Goal: Task Accomplishment & Management: Manage account settings

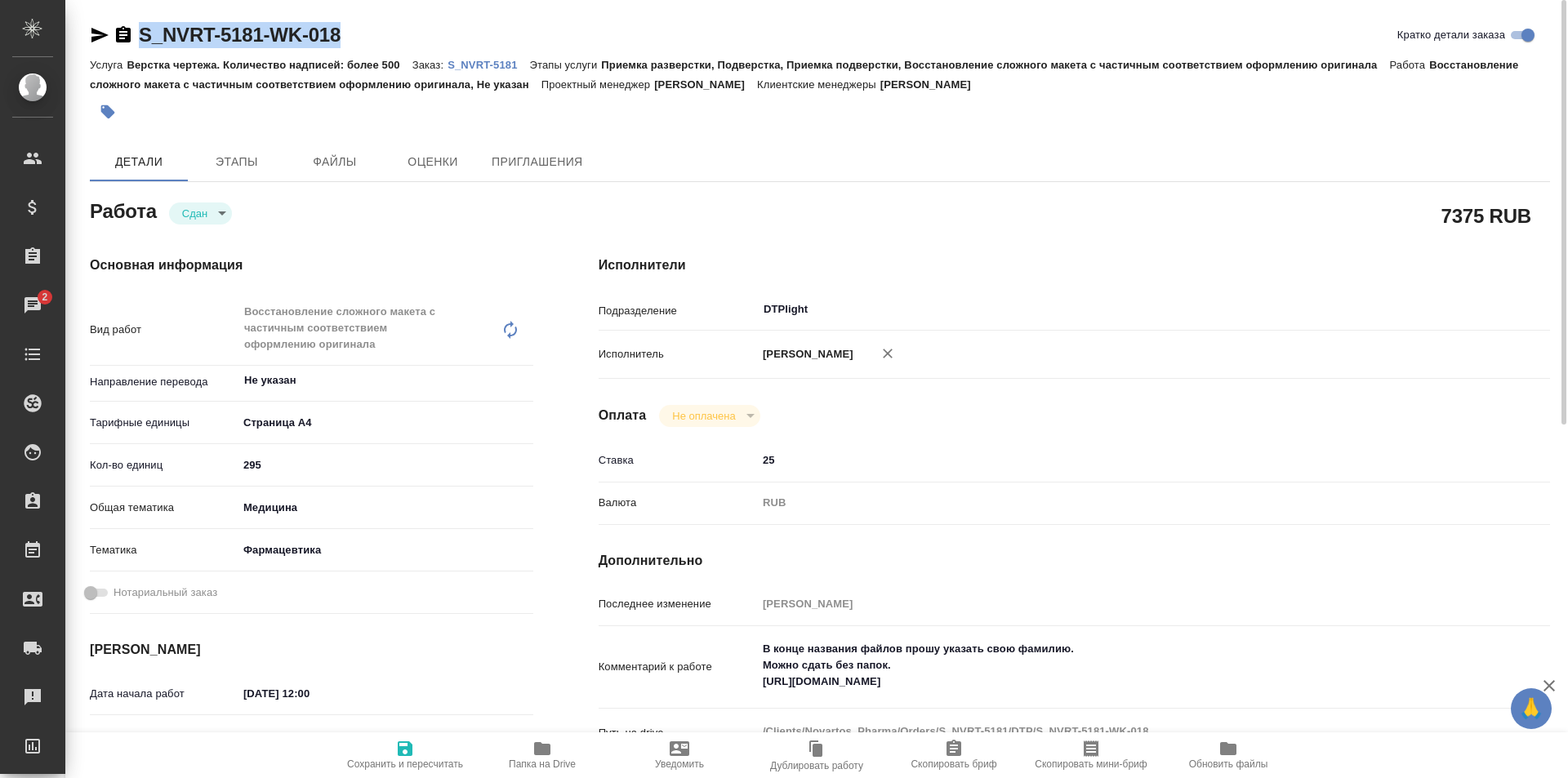
click at [484, 62] on p "S_NVRT-5181" at bounding box center [489, 65] width 82 height 12
click at [92, 35] on icon "button" at bounding box center [100, 35] width 20 height 20
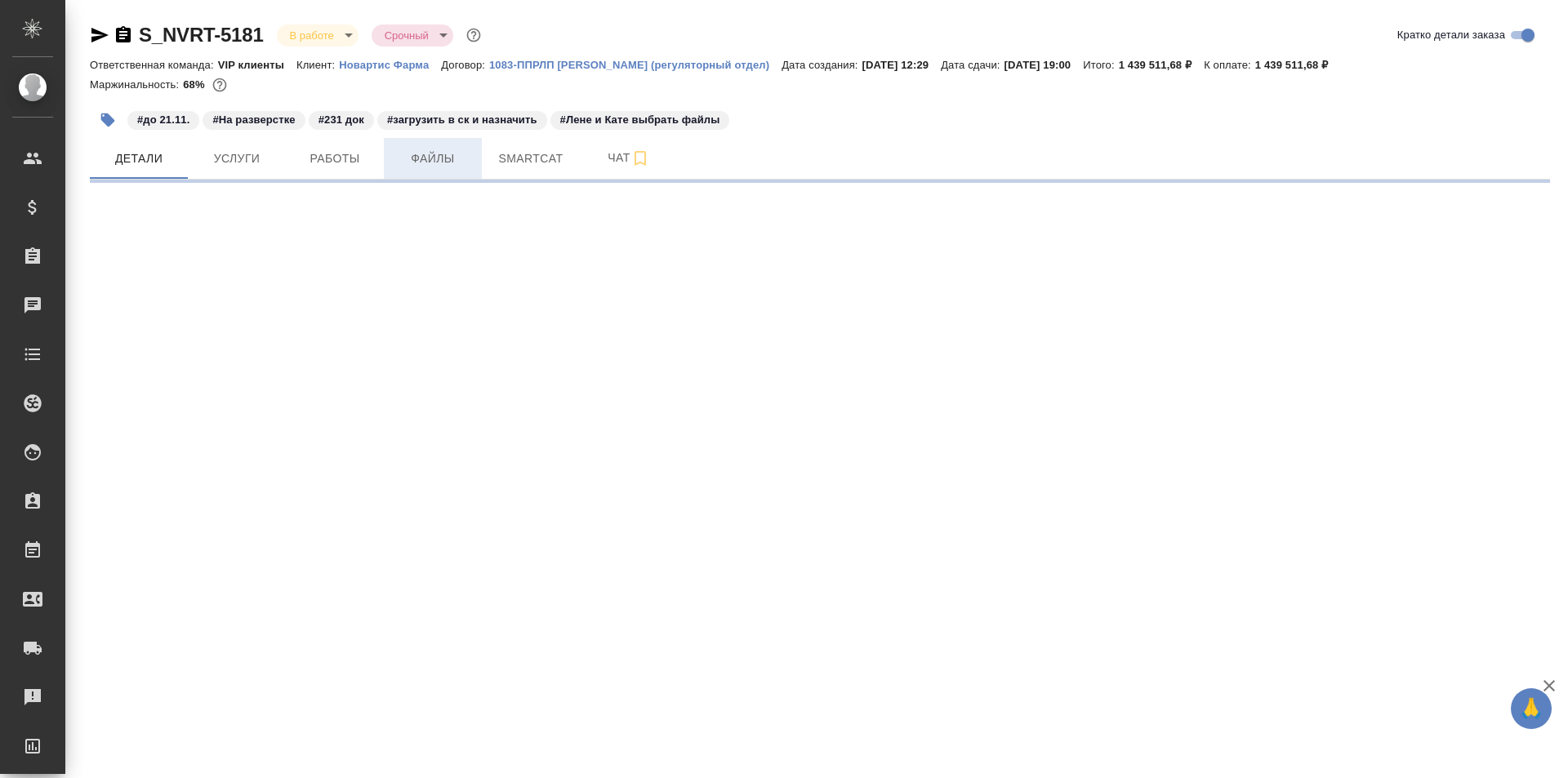
select select "RU"
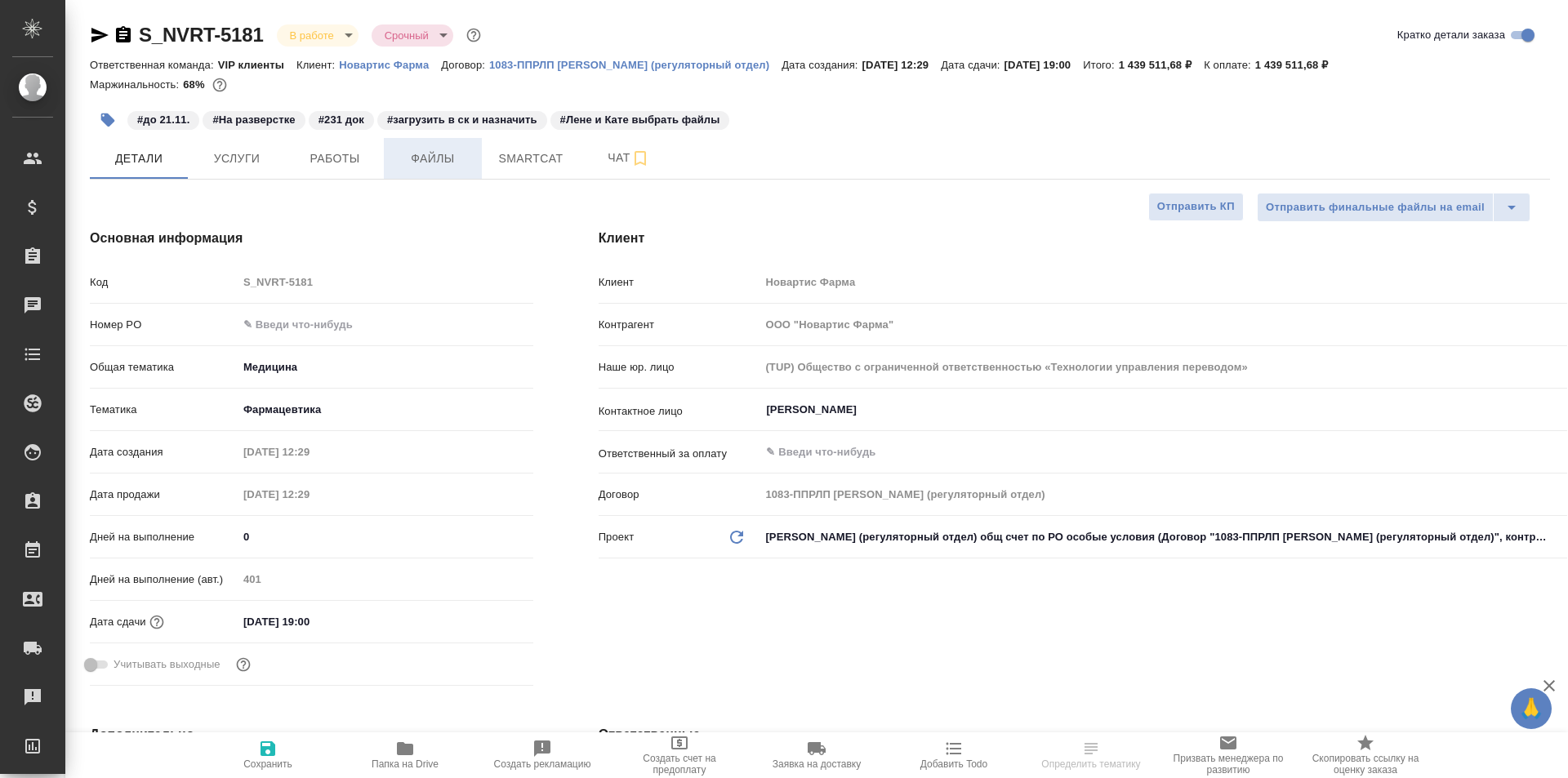
type textarea "x"
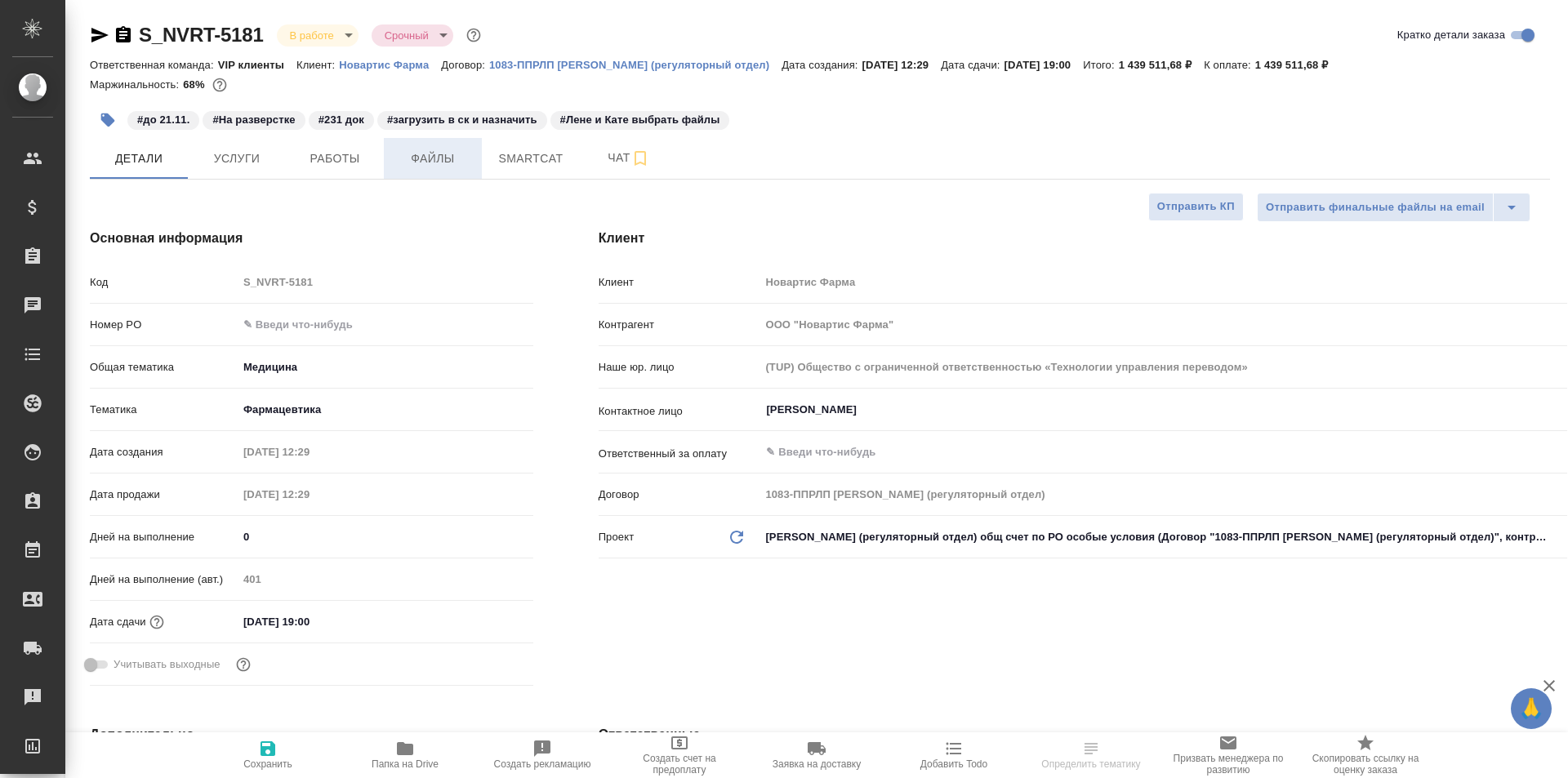
type textarea "x"
type input "[PERSON_NAME]"
type input "Комаров Роман"
click at [340, 165] on span "Работы" at bounding box center [334, 159] width 79 height 20
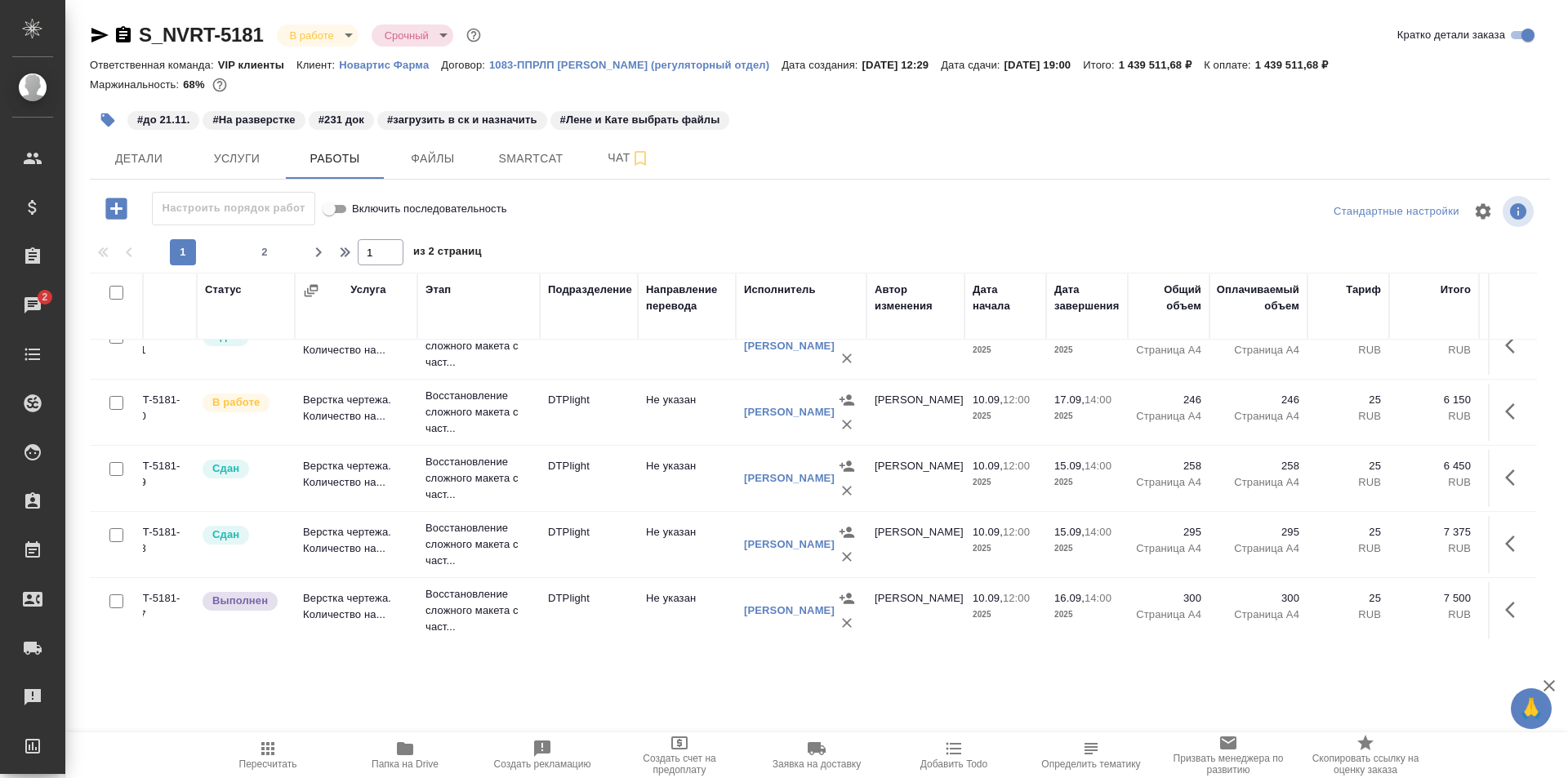
scroll to position [490, 0]
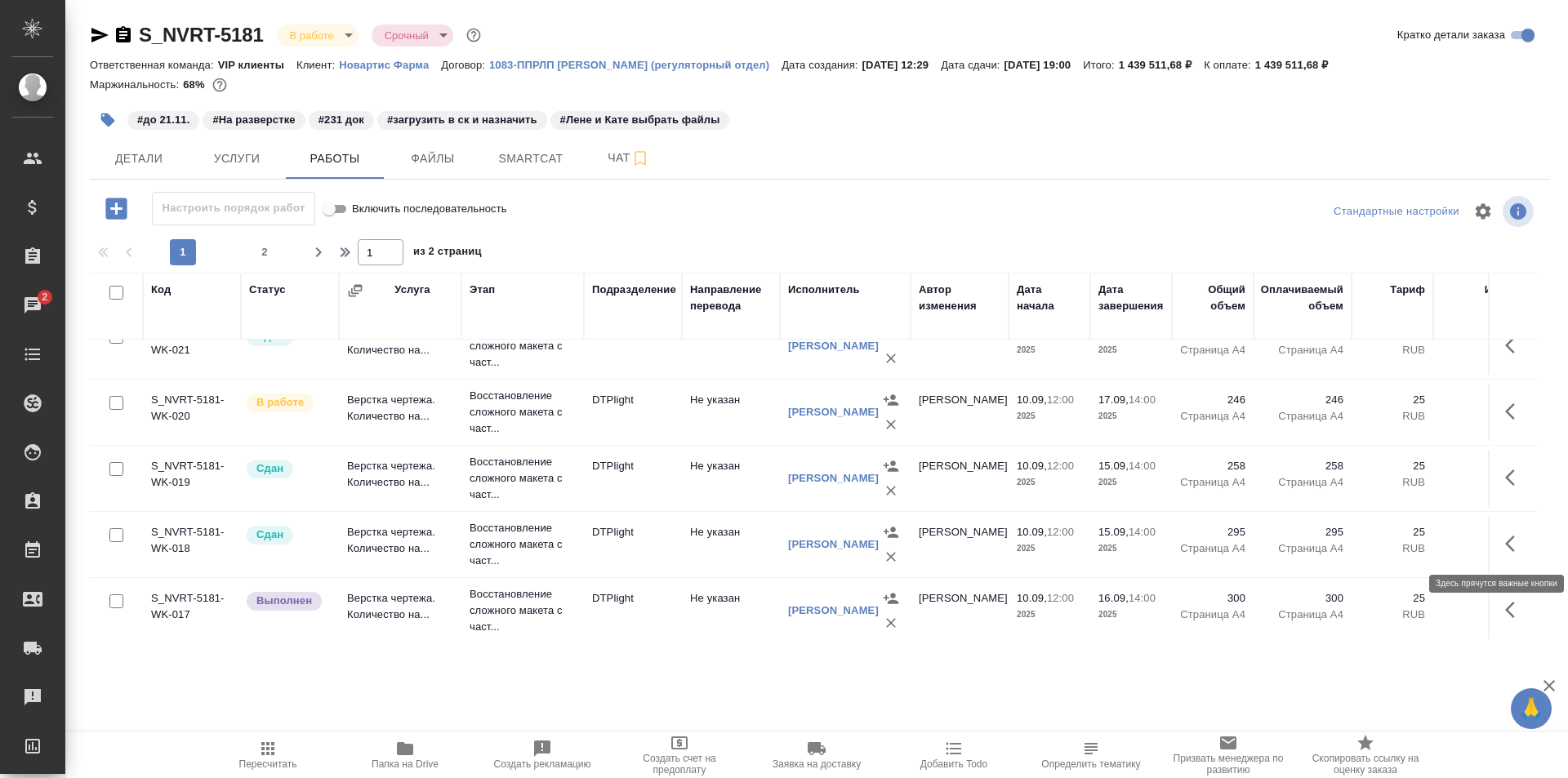
click at [1505, 541] on icon "button" at bounding box center [1515, 544] width 20 height 20
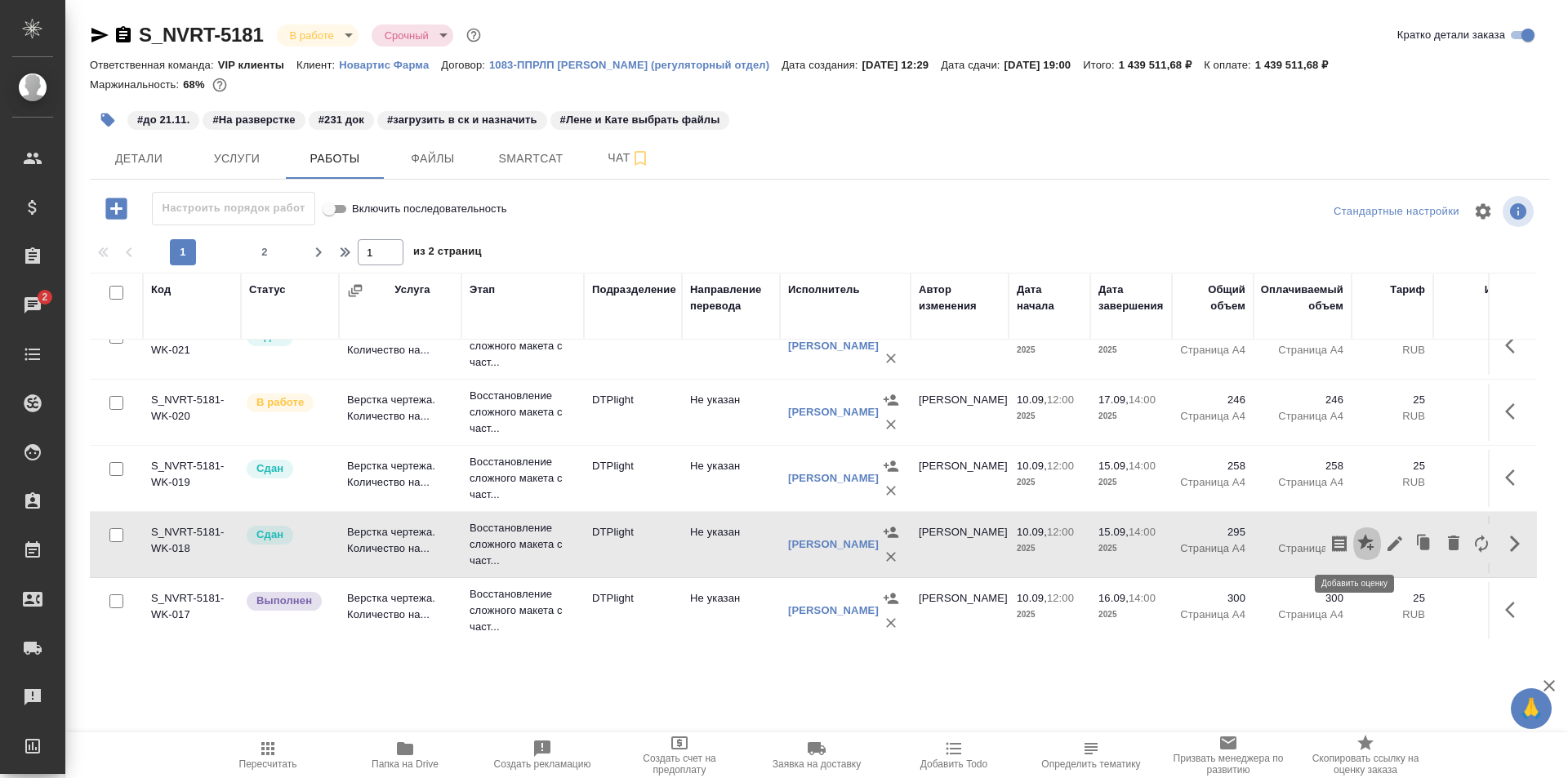
click at [1357, 541] on icon "button" at bounding box center [1365, 542] width 16 height 16
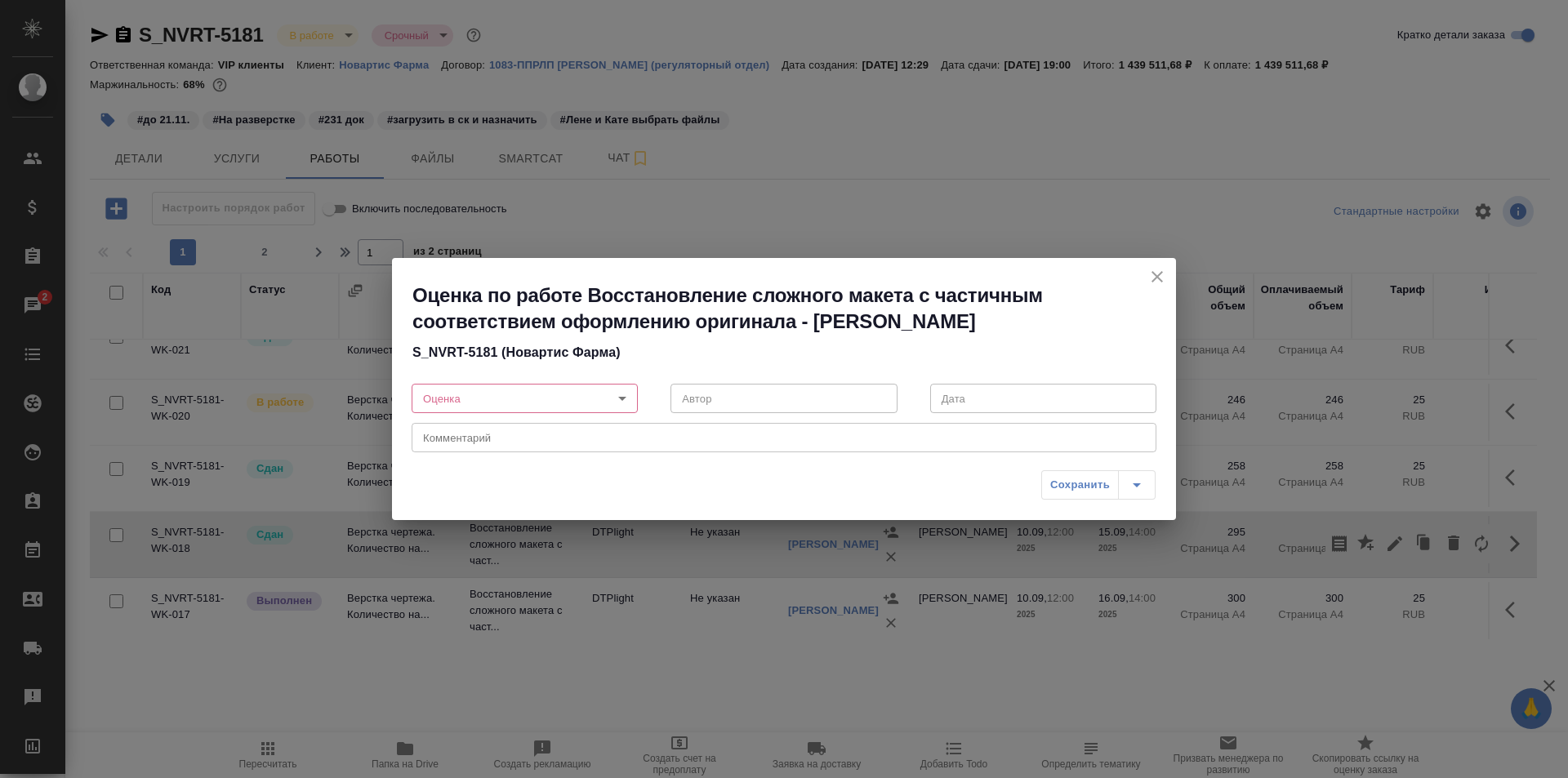
click at [556, 397] on body "🙏 .cls-1 fill:#fff; AWATERA Ismagilova Diana Клиенты Спецификации Заказы 2 Чаты…" at bounding box center [784, 389] width 1568 height 778
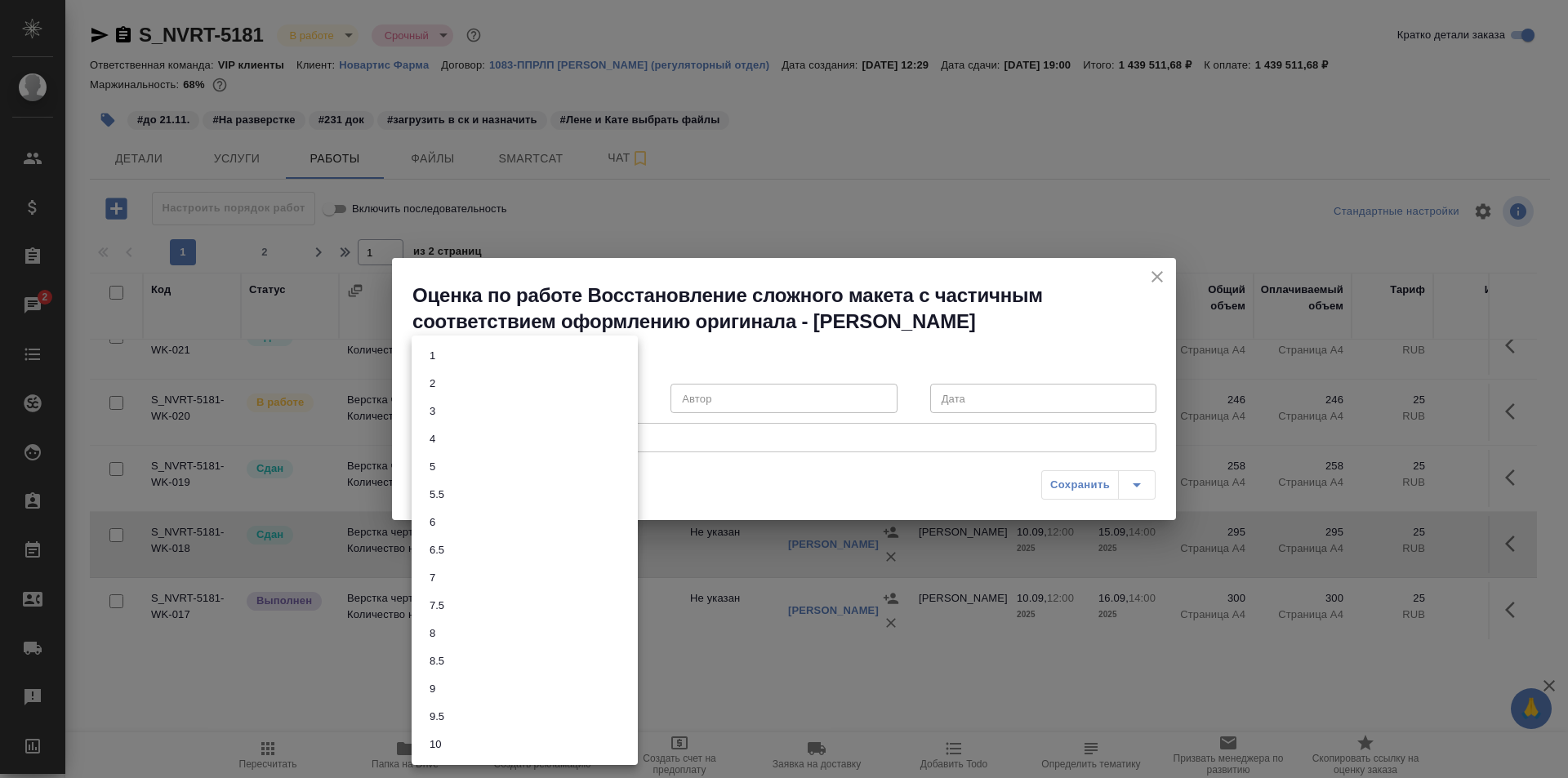
click at [452, 524] on li "6" at bounding box center [525, 523] width 226 height 28
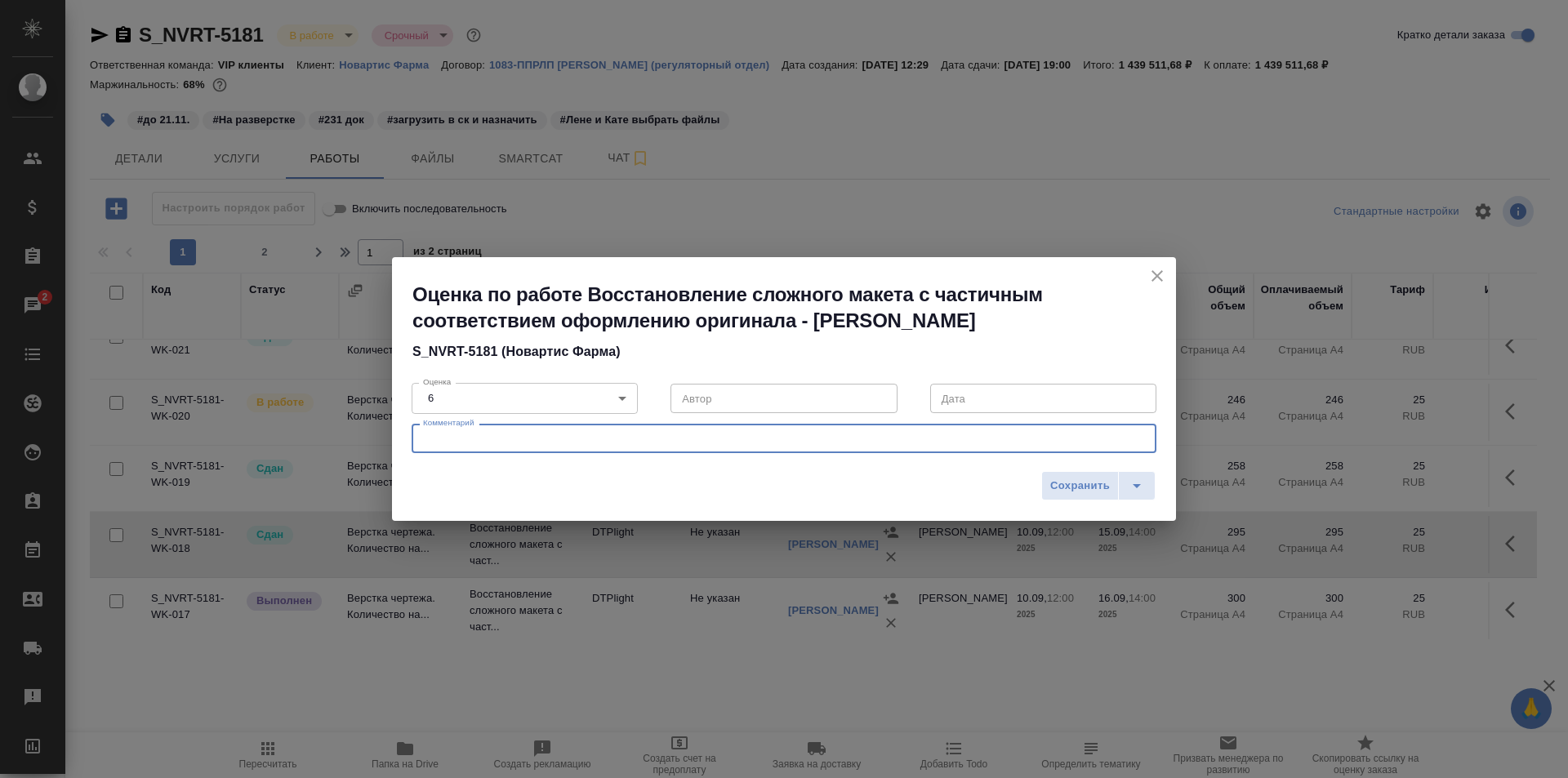
click at [524, 443] on textarea at bounding box center [784, 439] width 722 height 12
click at [520, 394] on body "🙏 .cls-1 fill:#fff; AWATERA Ismagilova Diana Клиенты Спецификации Заказы 2 Чаты…" at bounding box center [784, 389] width 1568 height 778
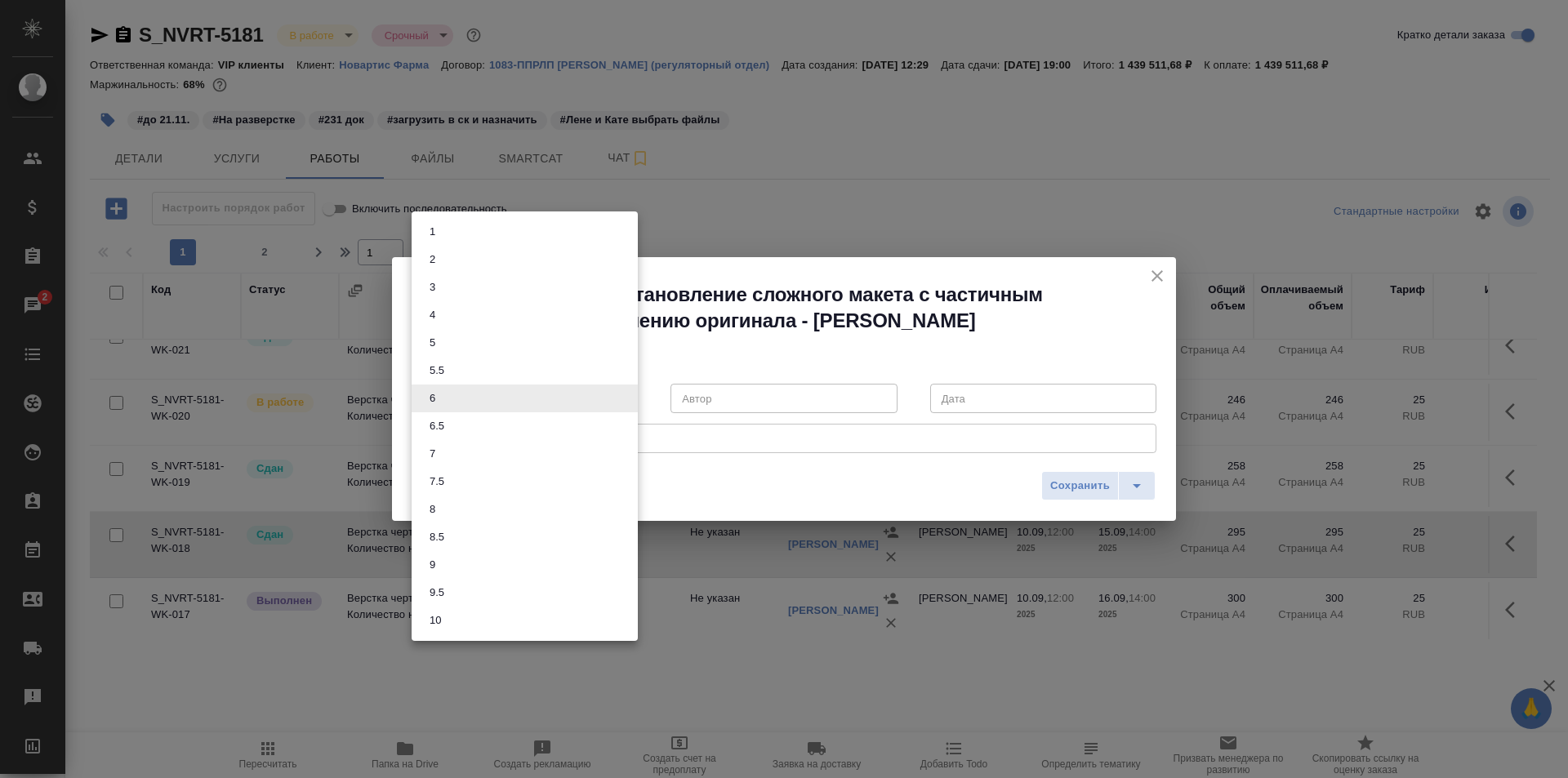
click at [457, 424] on li "6.5" at bounding box center [525, 426] width 226 height 28
type input "6.5"
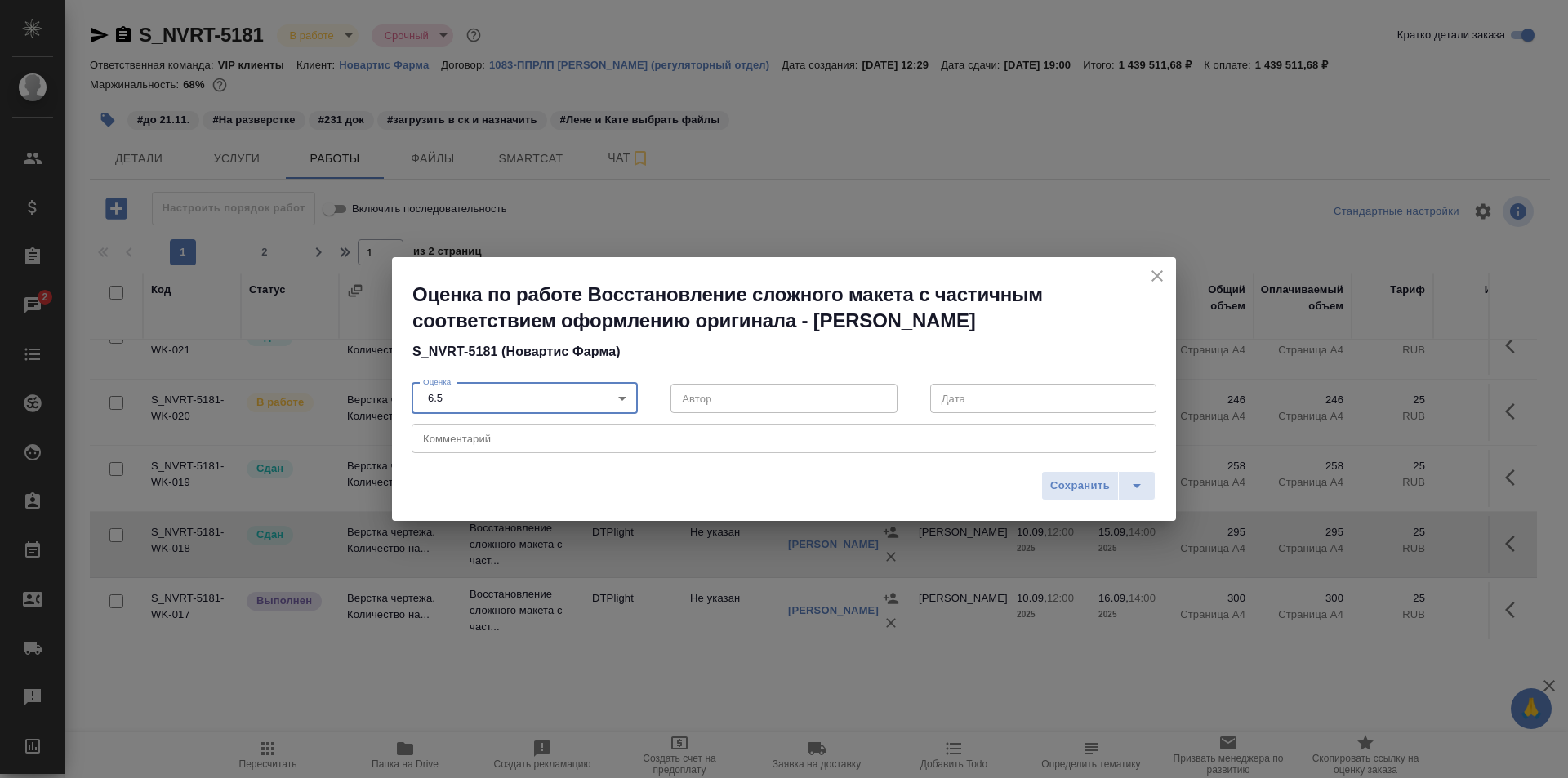
click at [470, 440] on textarea at bounding box center [784, 439] width 722 height 12
type textarea "<"
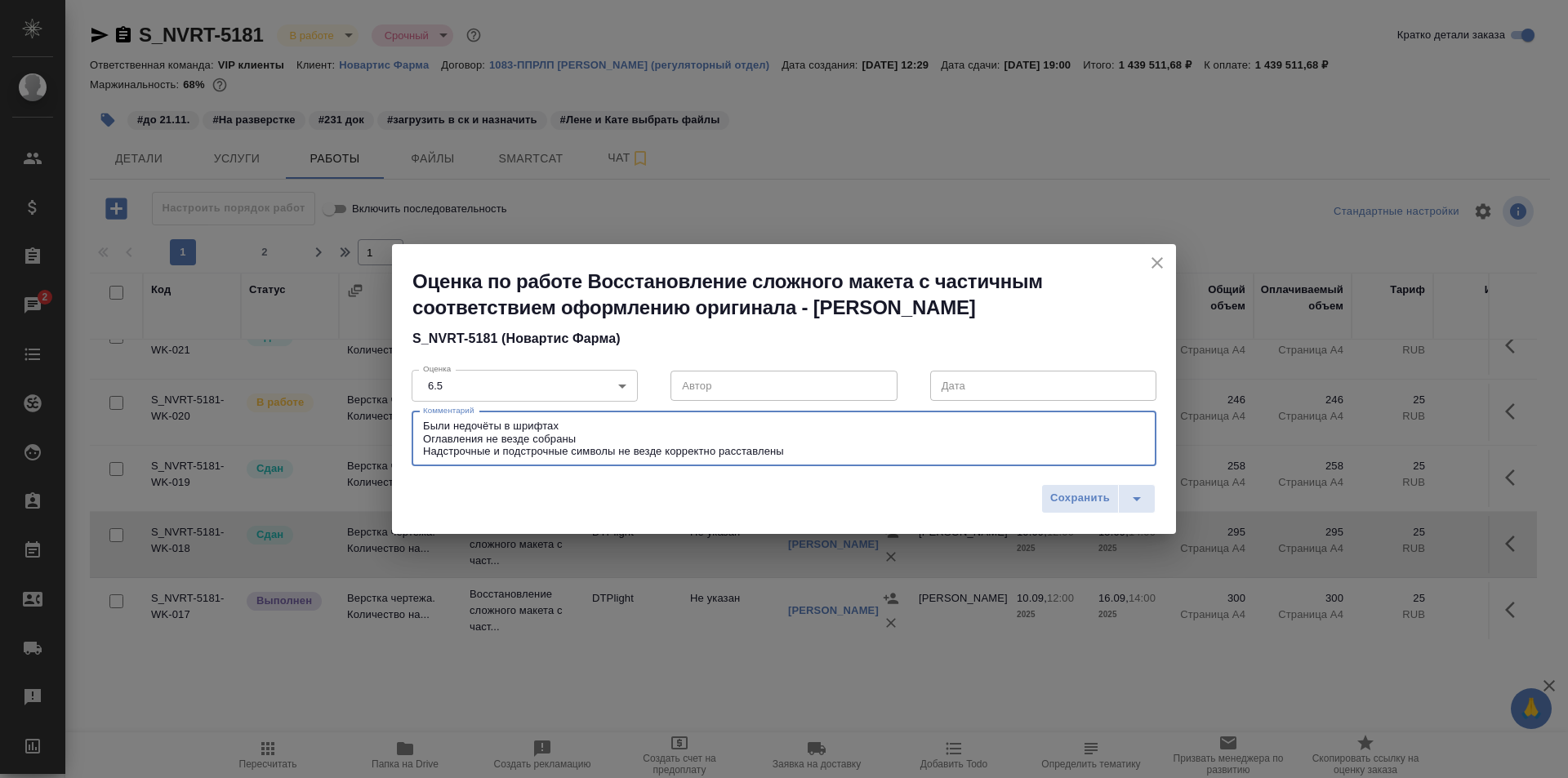
type textarea "Были недочёты в шрифтах Оглавления не везде собраны Надстрочные и подстрочные с…"
click at [1079, 502] on span "Сохранить" at bounding box center [1080, 498] width 60 height 19
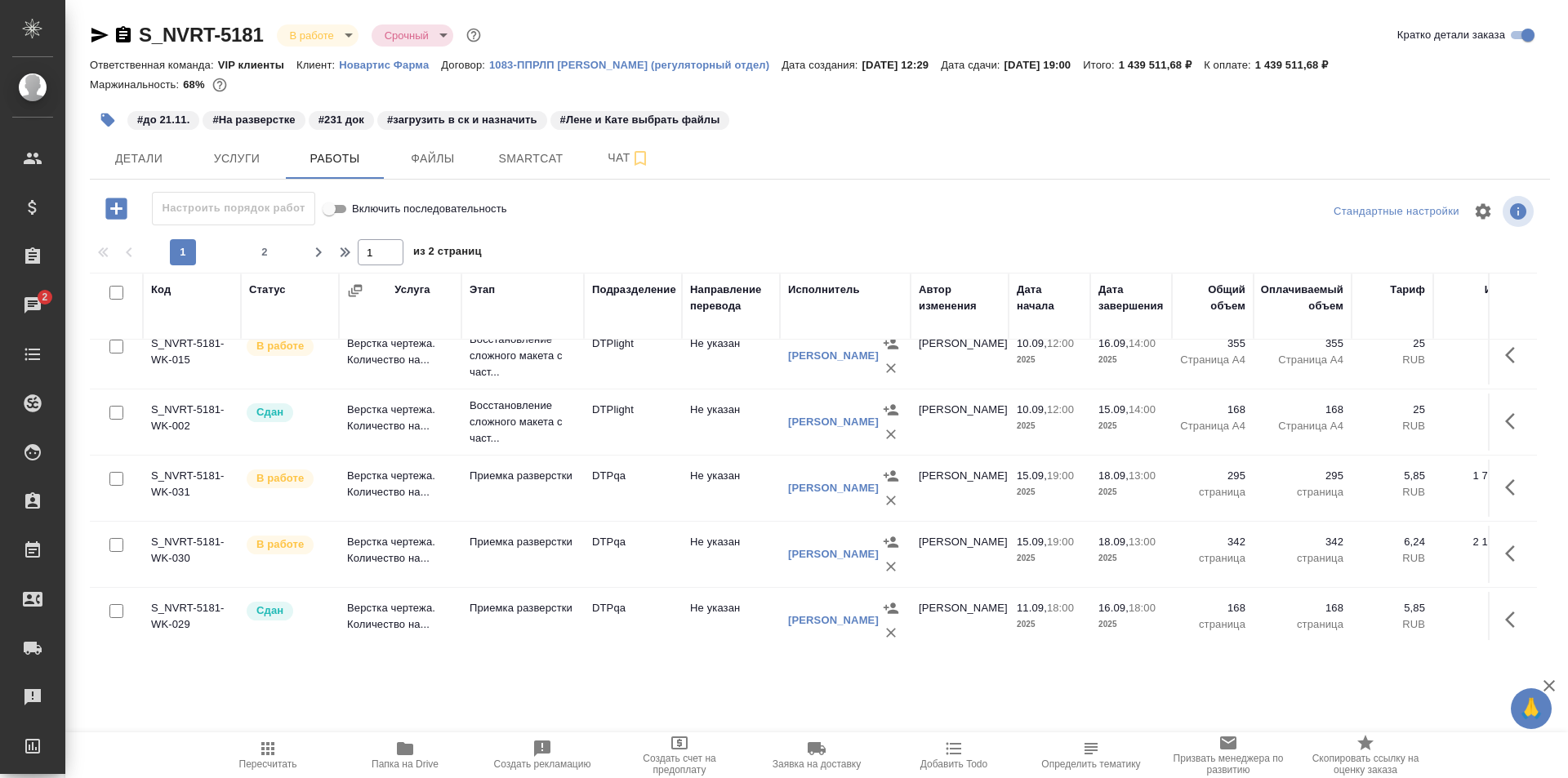
scroll to position [898, 0]
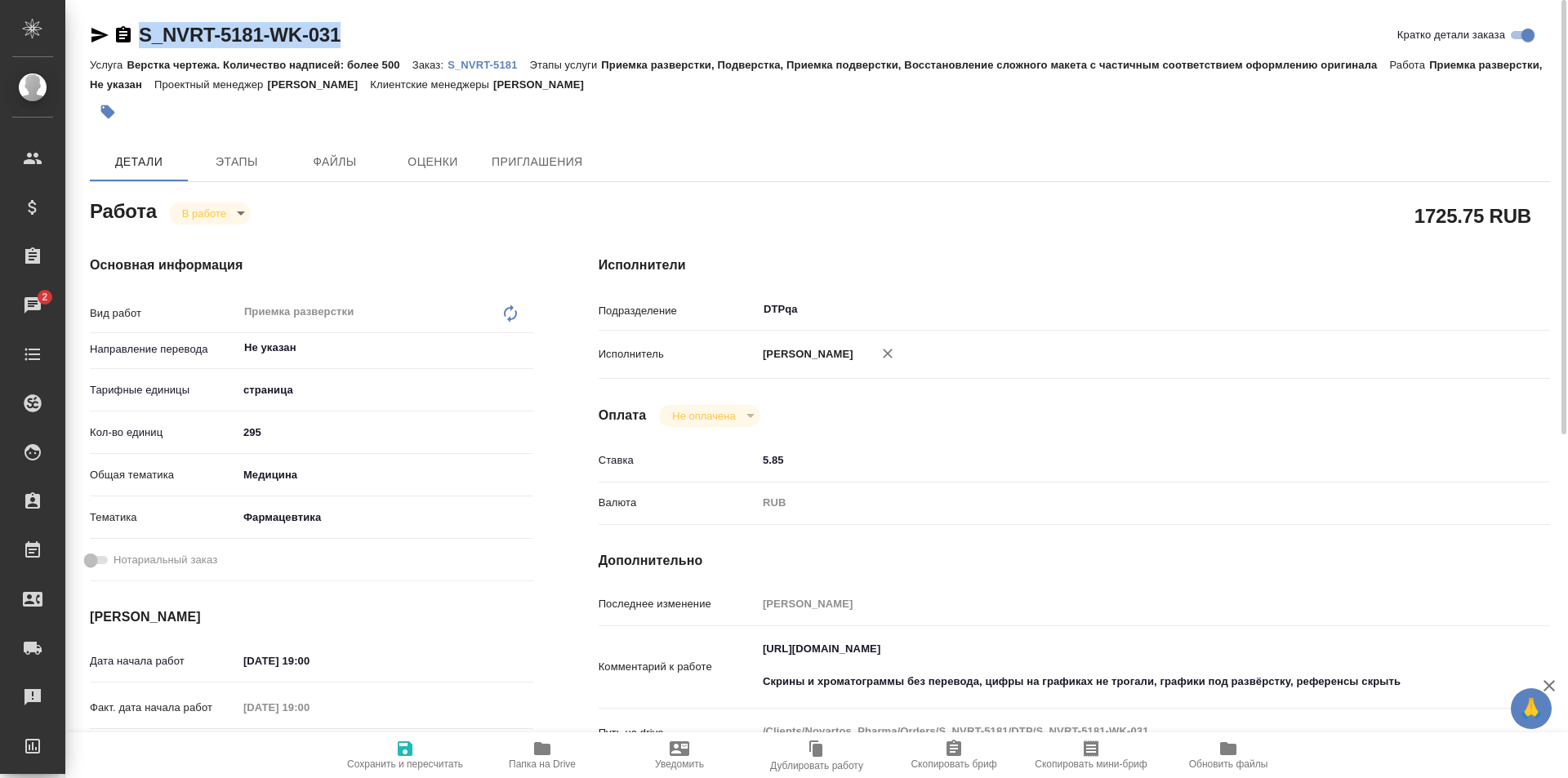
drag, startPoint x: 358, startPoint y: 42, endPoint x: 130, endPoint y: 39, distance: 228.0
click at [130, 39] on div "S_NVRT-5181-WK-031 Кратко детали заказа" at bounding box center [820, 35] width 1460 height 26
copy link "S_NVRT-5181-WK-031"
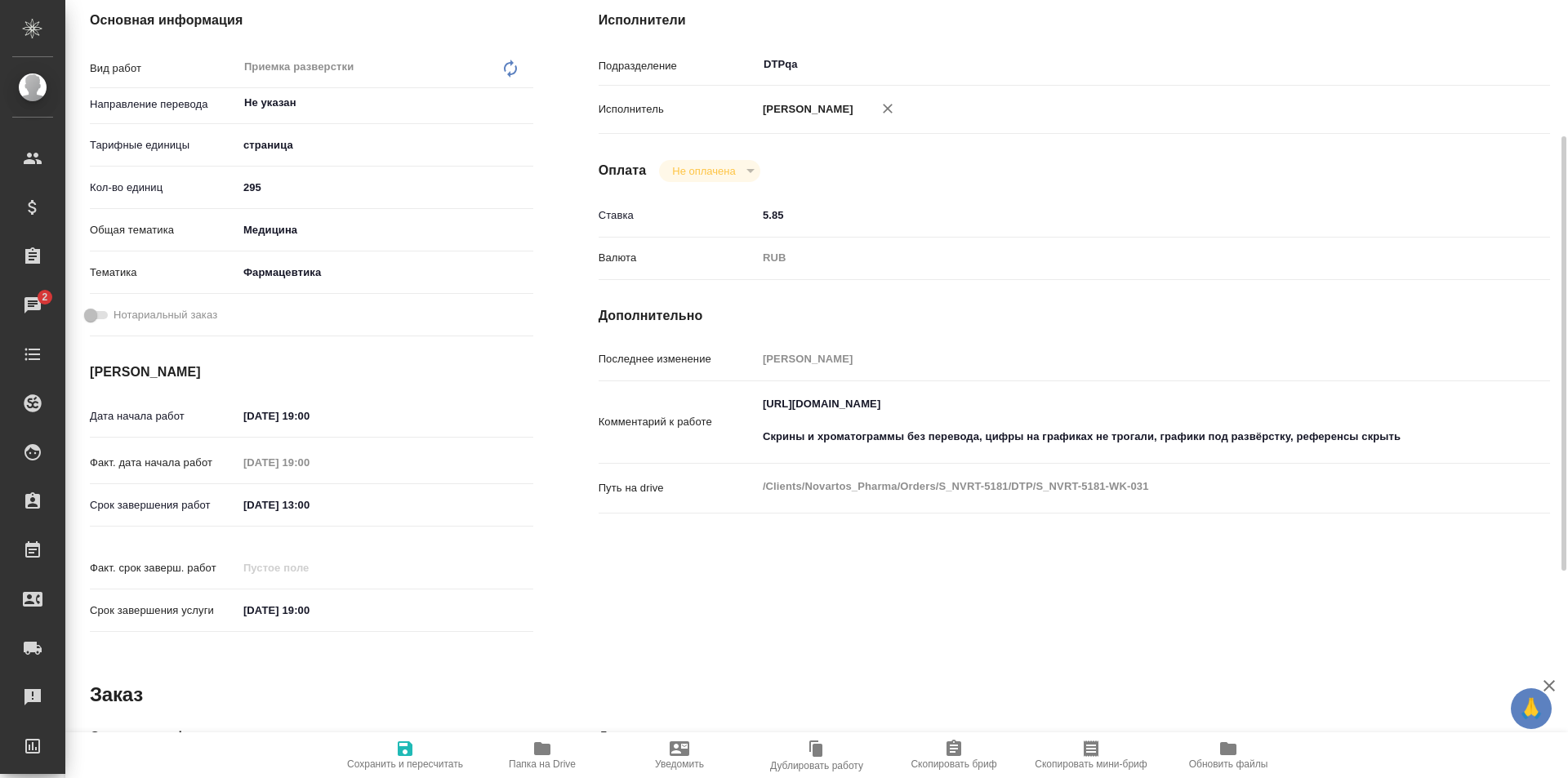
click at [1432, 439] on textarea "[URL][DOMAIN_NAME] Скрины и хроматограммы без перевода, цифры на графиках не тр…" at bounding box center [1113, 420] width 713 height 61
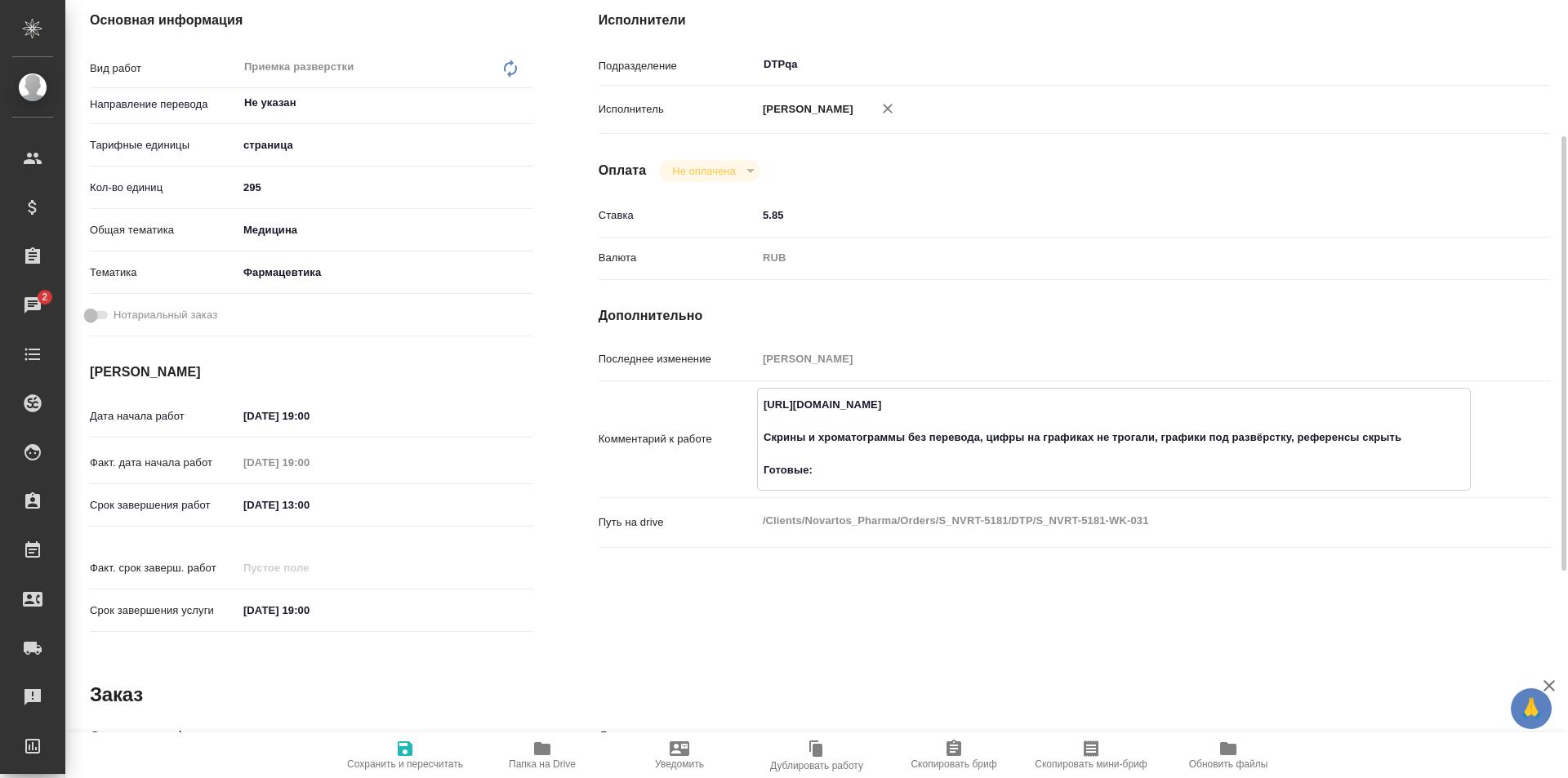
paste textarea "[URL][DOMAIN_NAME]"
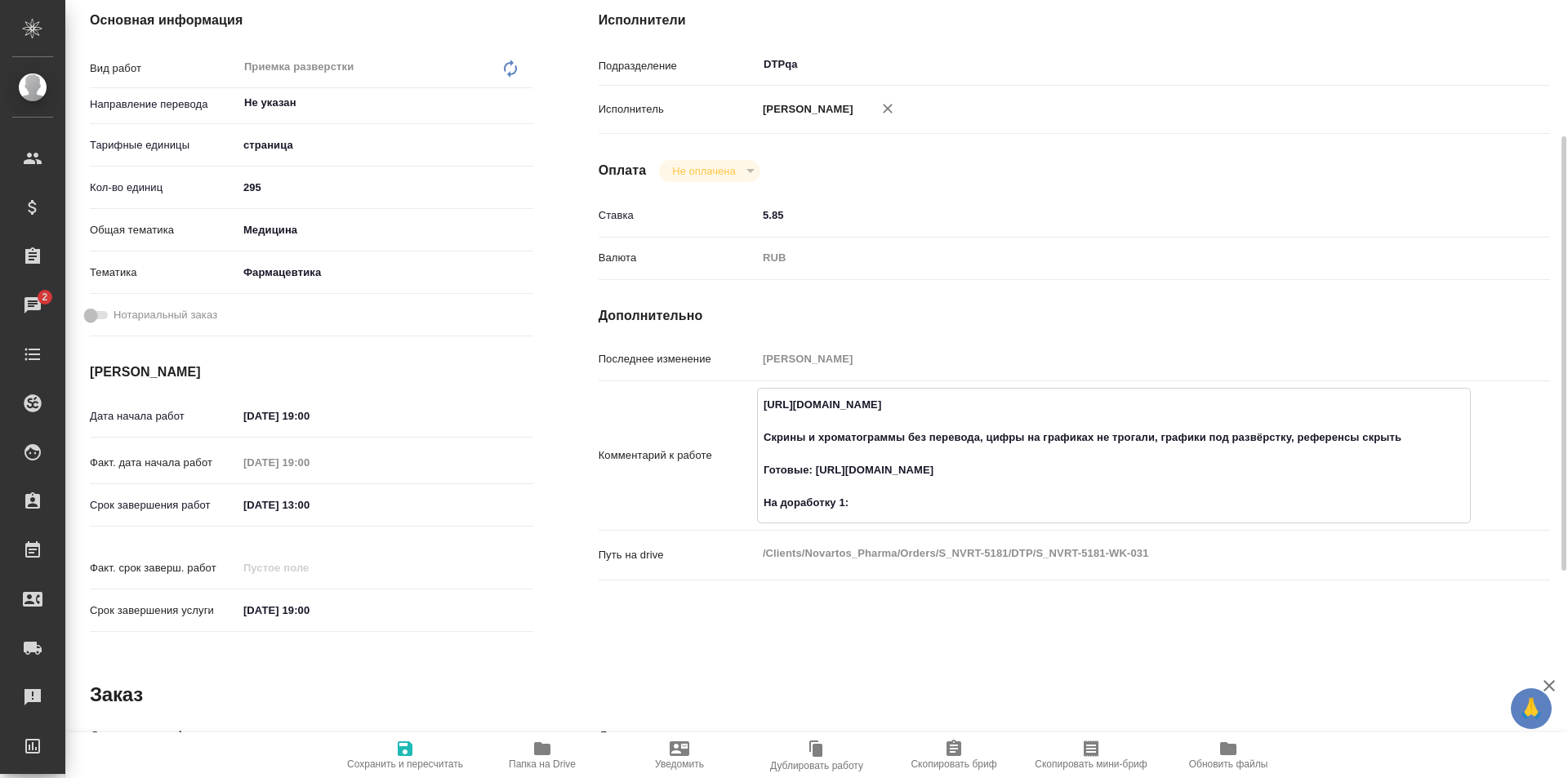
paste textarea "https://drive.awatera.com/f/10371000"
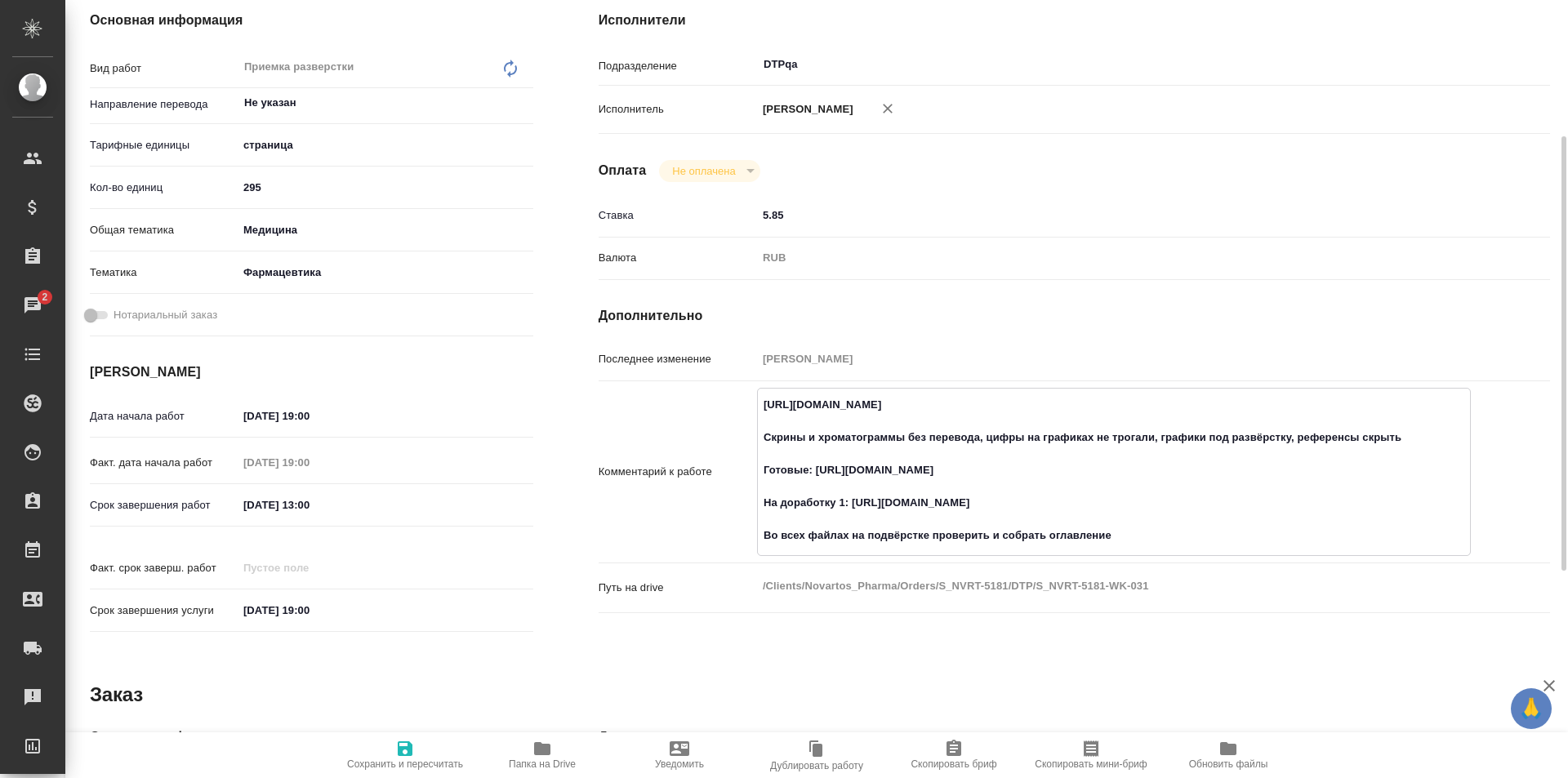
type textarea "https://tera.awatera.com/Work/68c054a42601bc4928ed86db/ Скрины и хроматограммы …"
click at [392, 748] on span "Сохранить и пересчитать" at bounding box center [405, 754] width 118 height 31
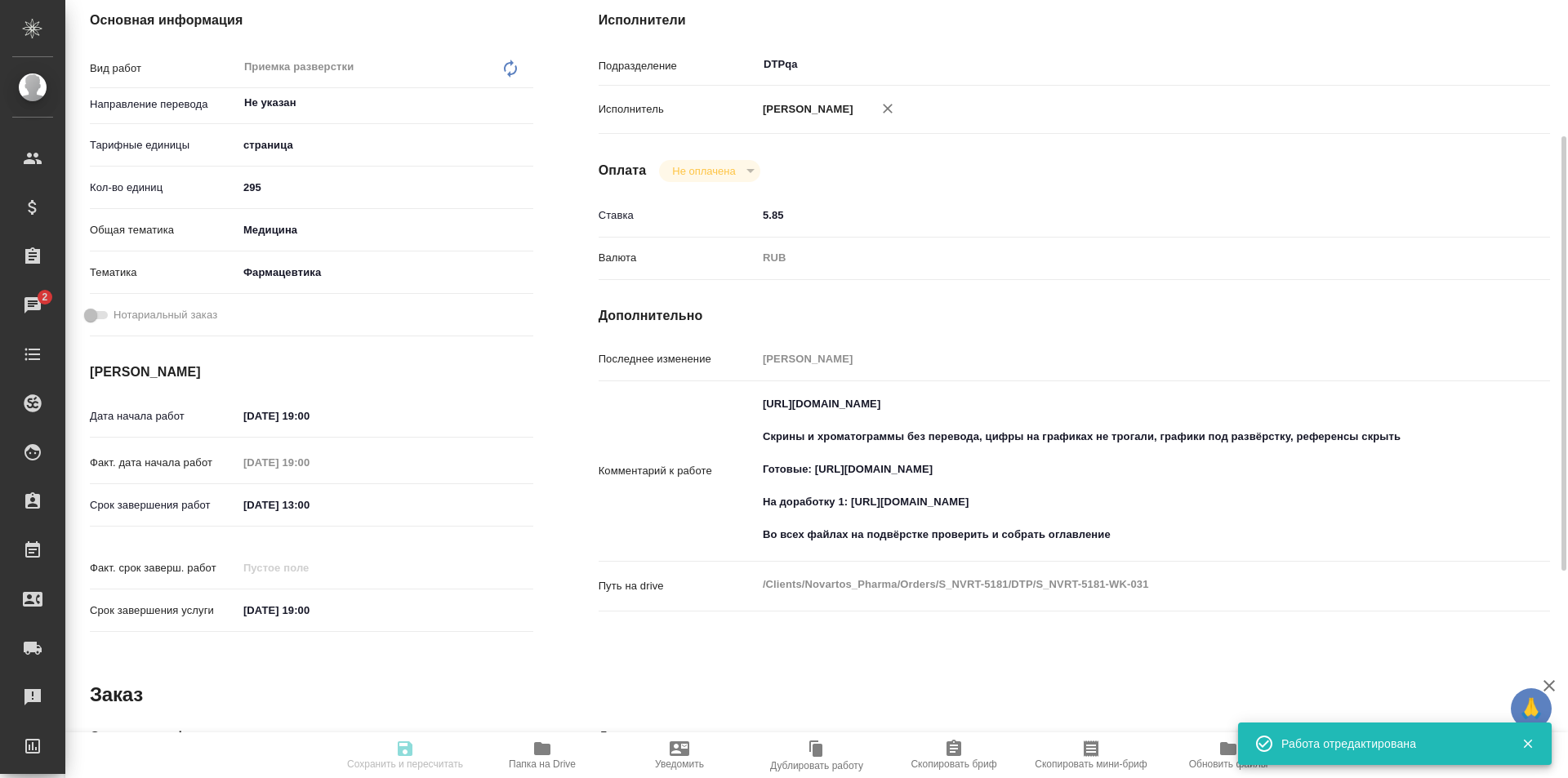
type input "inProgress"
type input "Не указан"
type input "5a8b1489cc6b4906c91bfdb2"
type input "295"
type input "med"
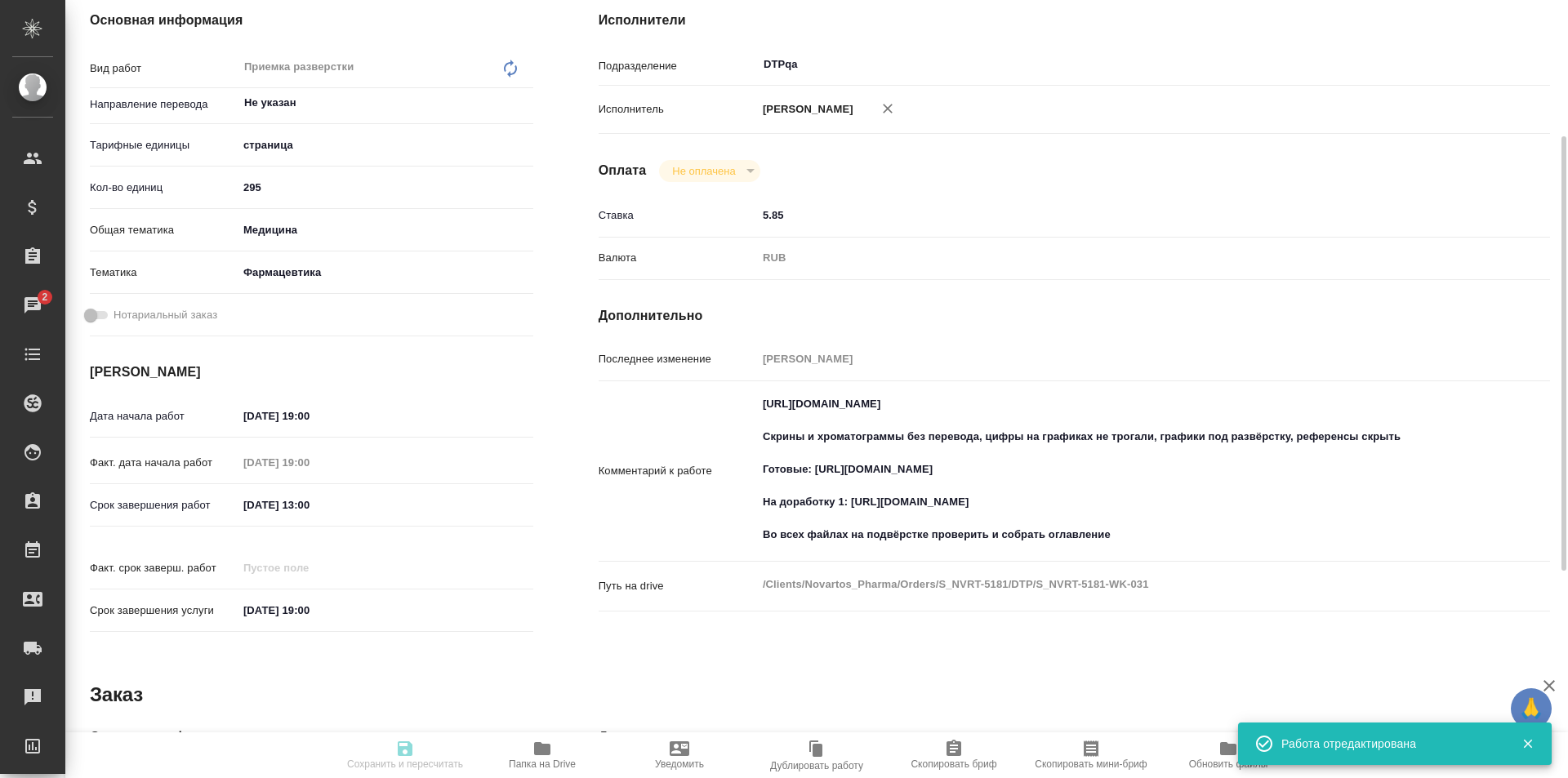
type input "6149832f2b7be24903fd7a82"
type input "15.09.2025 19:00"
type input "18.09.2025 13:00"
type input "21.11.2025 19:00"
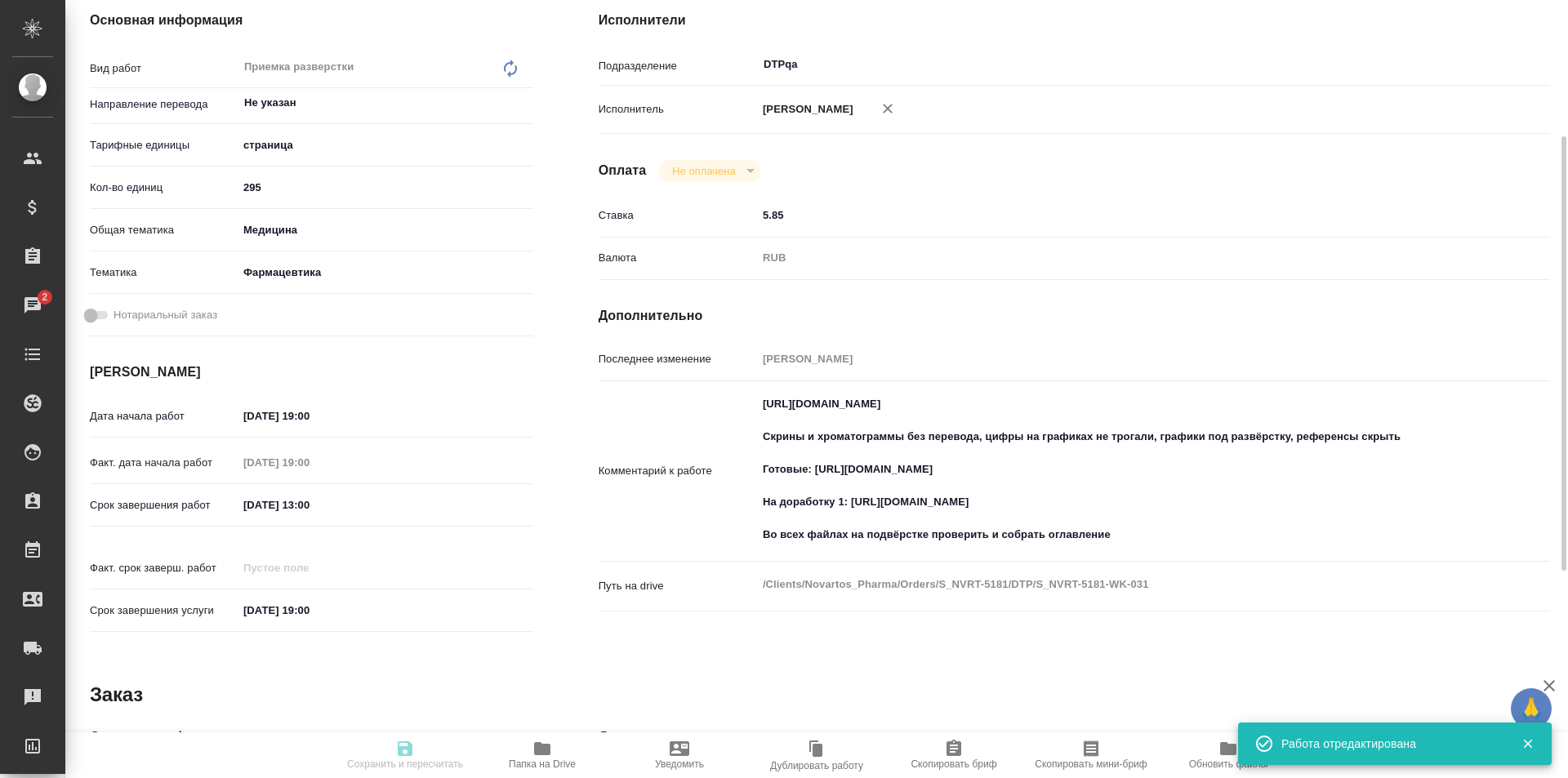
type input "DTPqa"
type input "notPayed"
type input "5.85"
type input "RUB"
type input "[PERSON_NAME]"
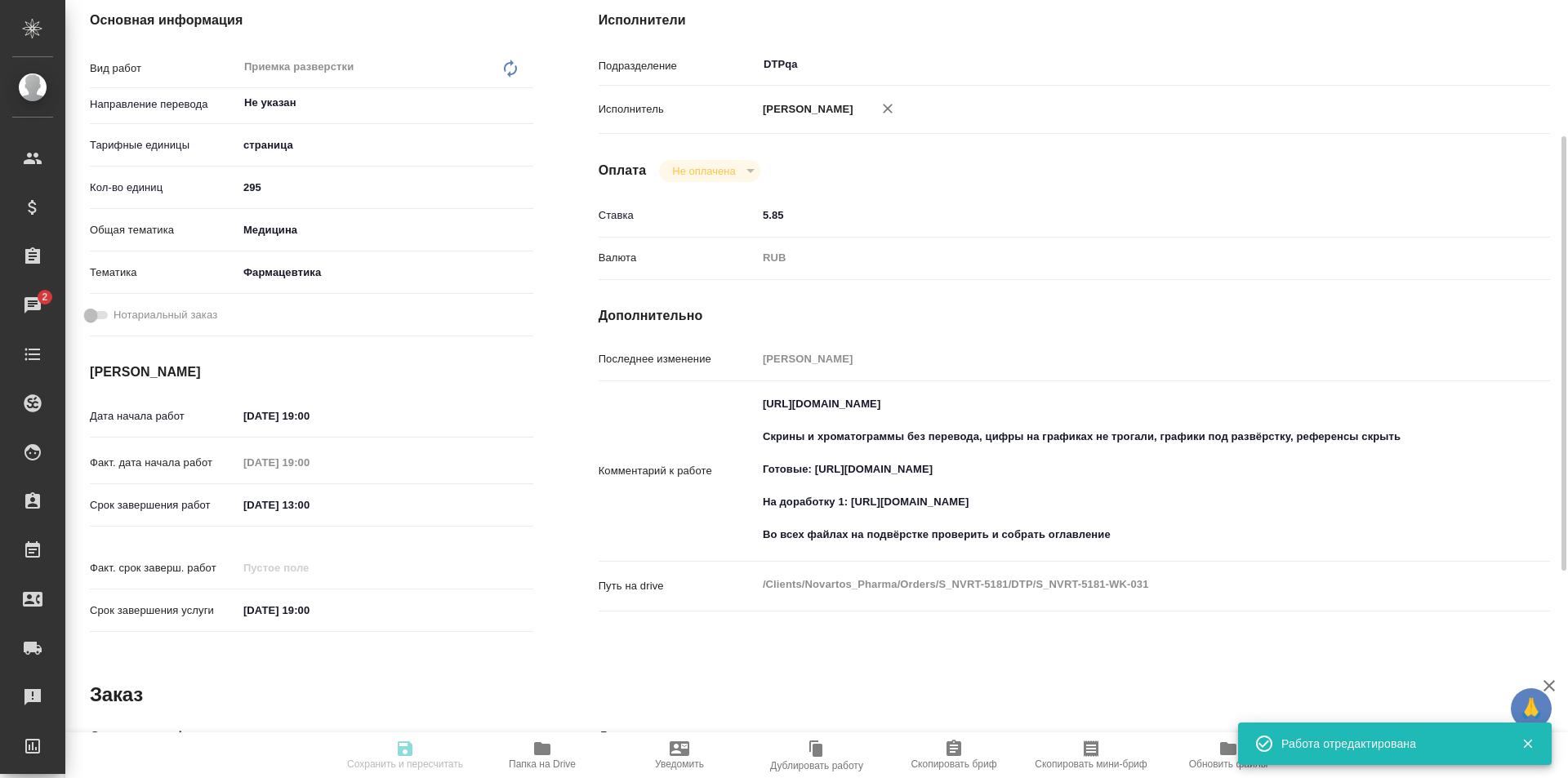
type input "S_NVRT-5181"
type input "Верстка чертежа. Количество надписей: более 500"
type input "Приемка разверстки, Подверстка, Приемка подверстки, Восстановление сложного мак…"
type input "[PERSON_NAME]"
type input "Малофеева Екатерина"
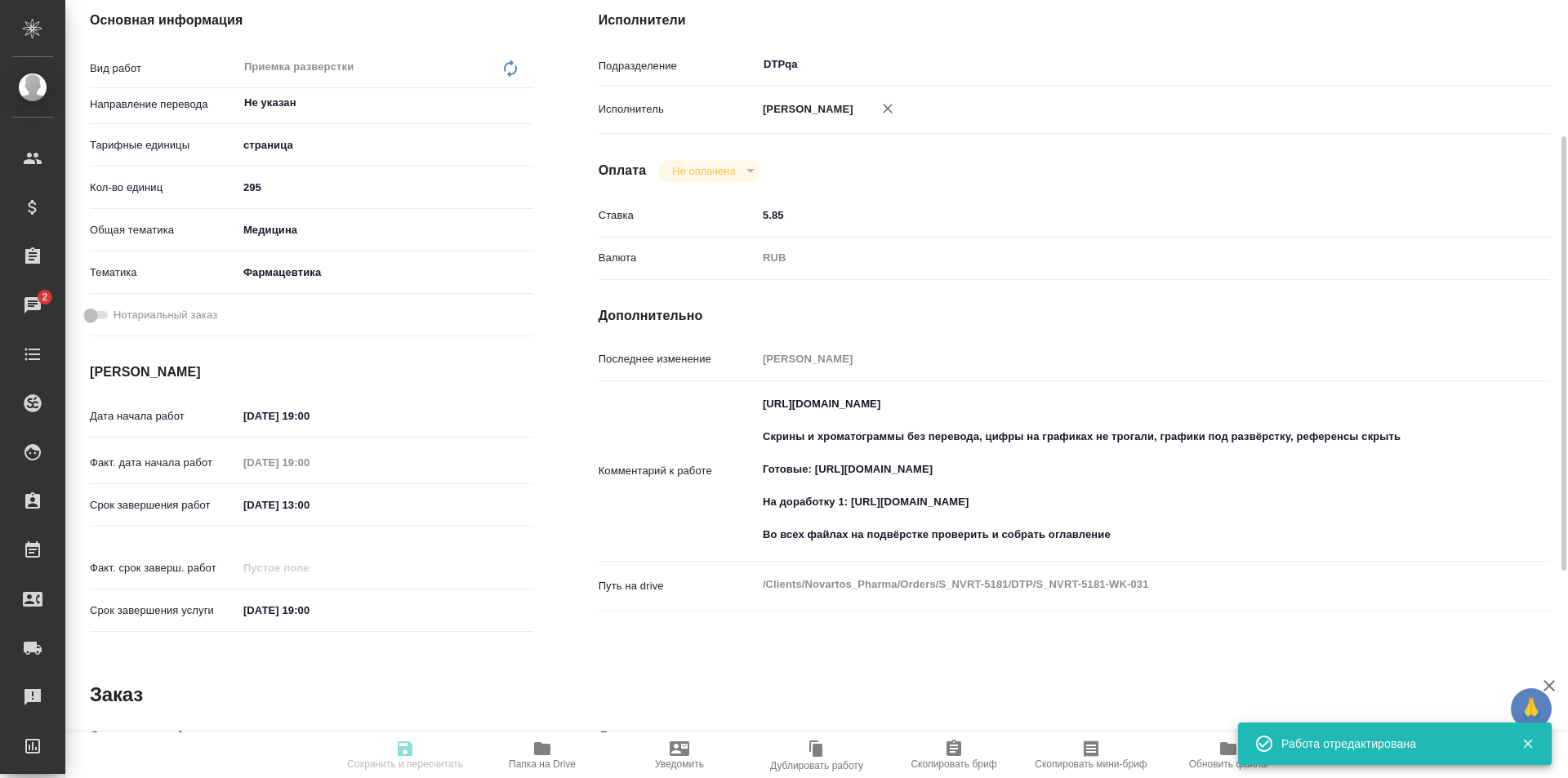
type input "/Clients/Novartos_Pharma/Orders/S_NVRT-5181"
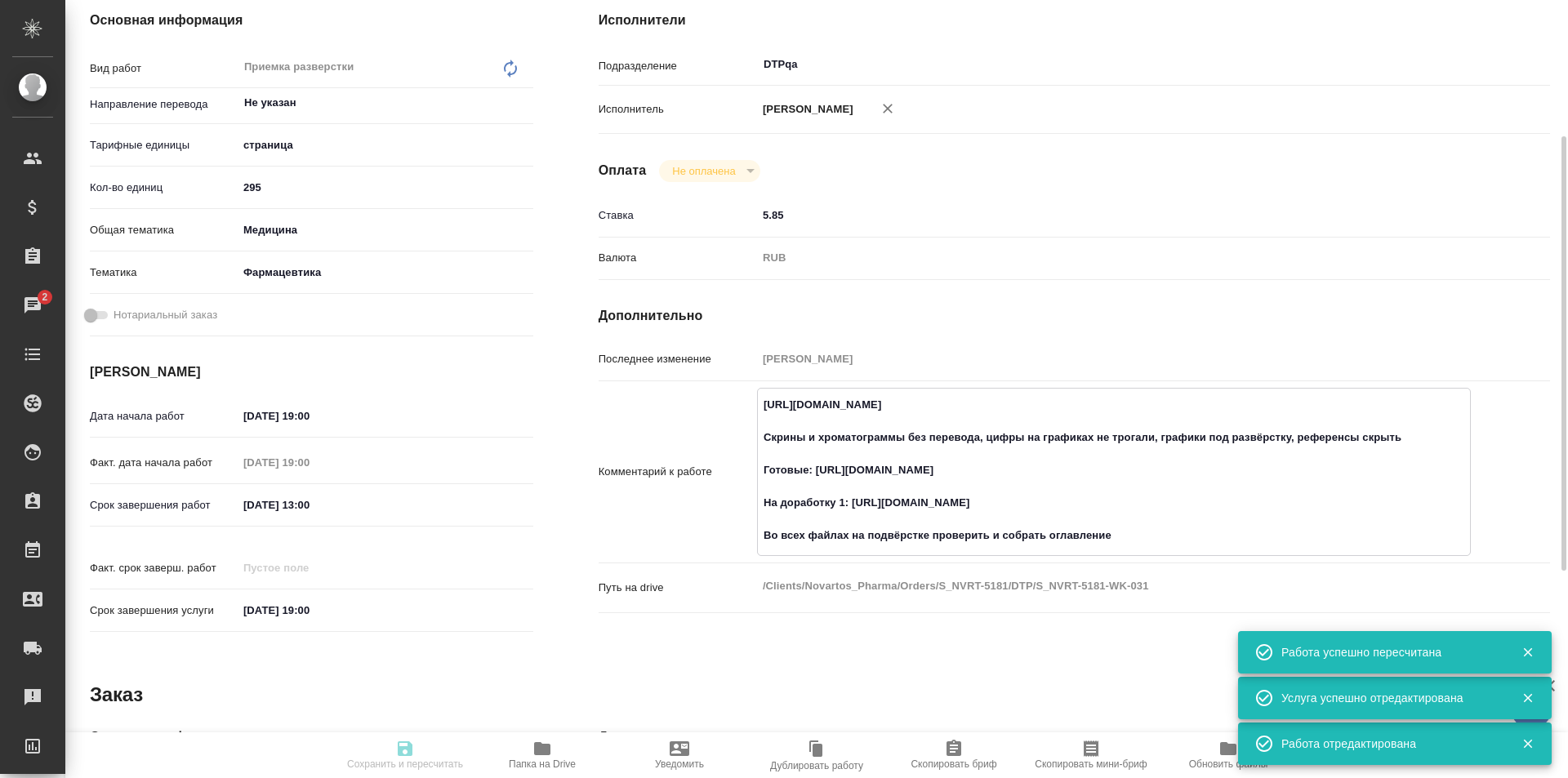
type input "inProgress"
type input "Не указан"
type input "5a8b1489cc6b4906c91bfdb2"
type input "295"
type input "med"
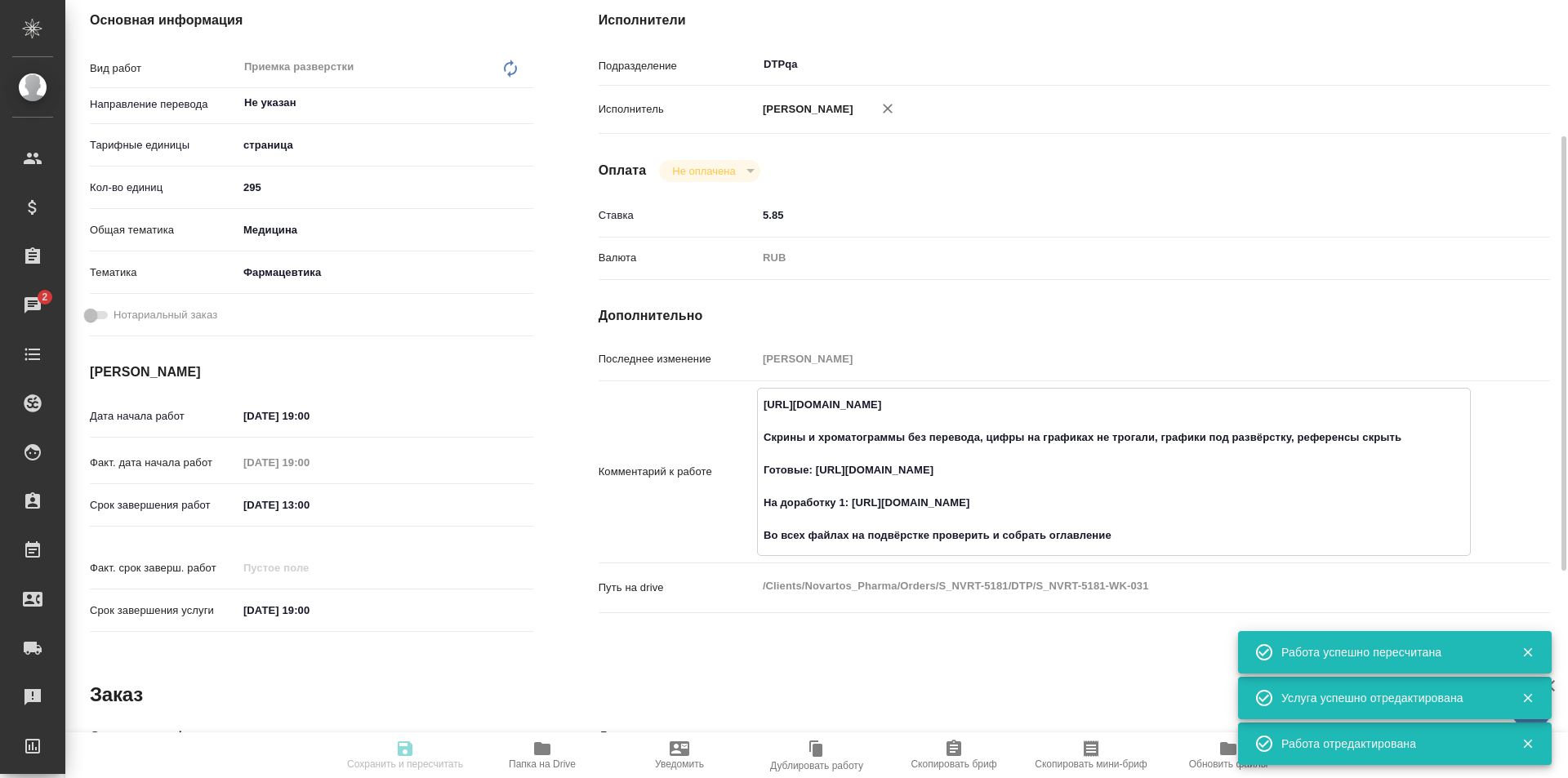
type input "6149832f2b7be24903fd7a82"
type input "15.09.2025 19:00"
type input "18.09.2025 13:00"
type input "21.11.2025 19:00"
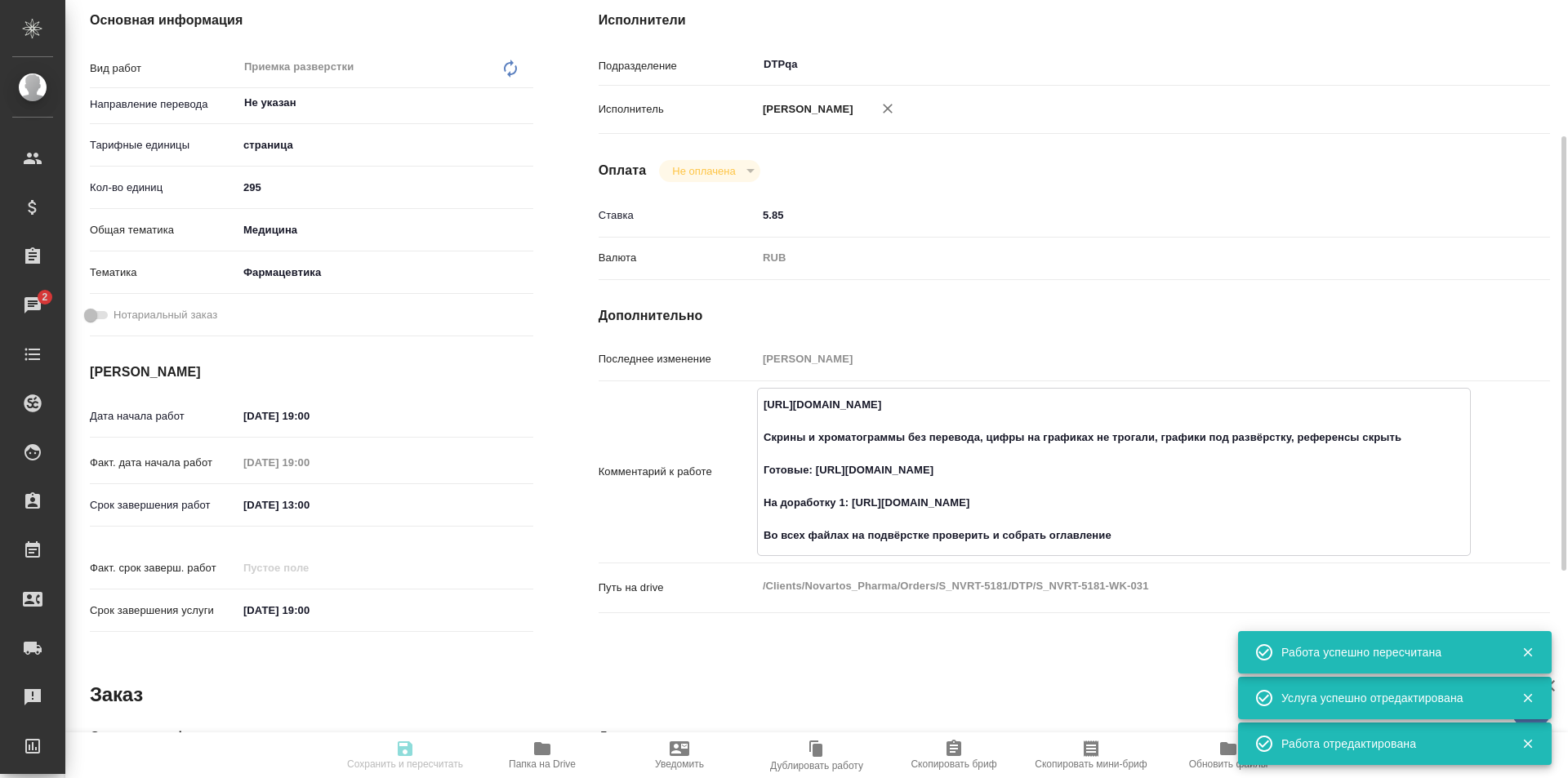
type input "DTPqa"
type input "notPayed"
type input "5.85"
type input "RUB"
type input "[PERSON_NAME]"
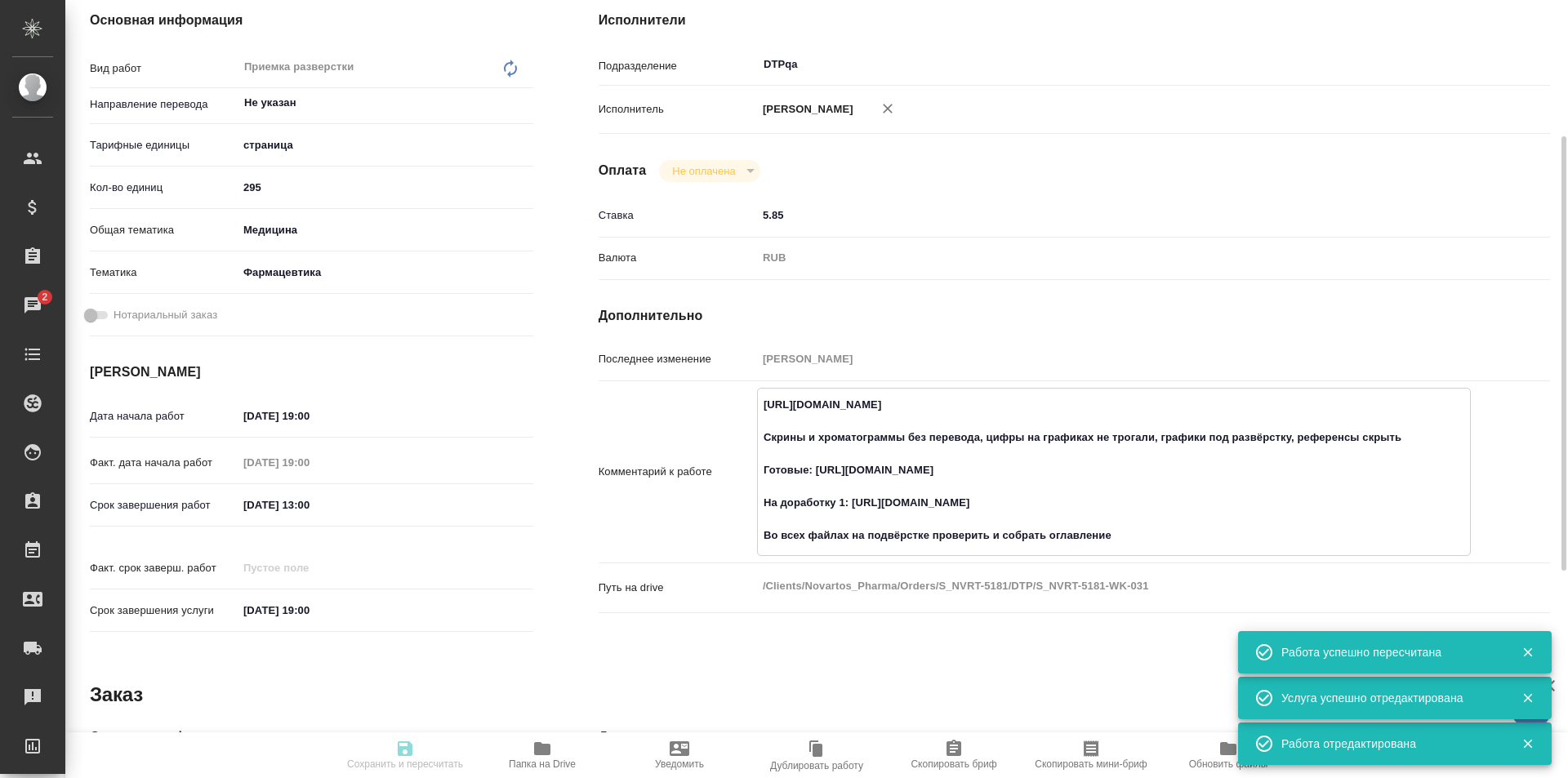
type input "S_NVRT-5181"
type input "Верстка чертежа. Количество надписей: более 500"
type input "Приемка разверстки, Подверстка, Приемка подверстки, Восстановление сложного мак…"
type input "[PERSON_NAME]"
type input "Малофеева Екатерина"
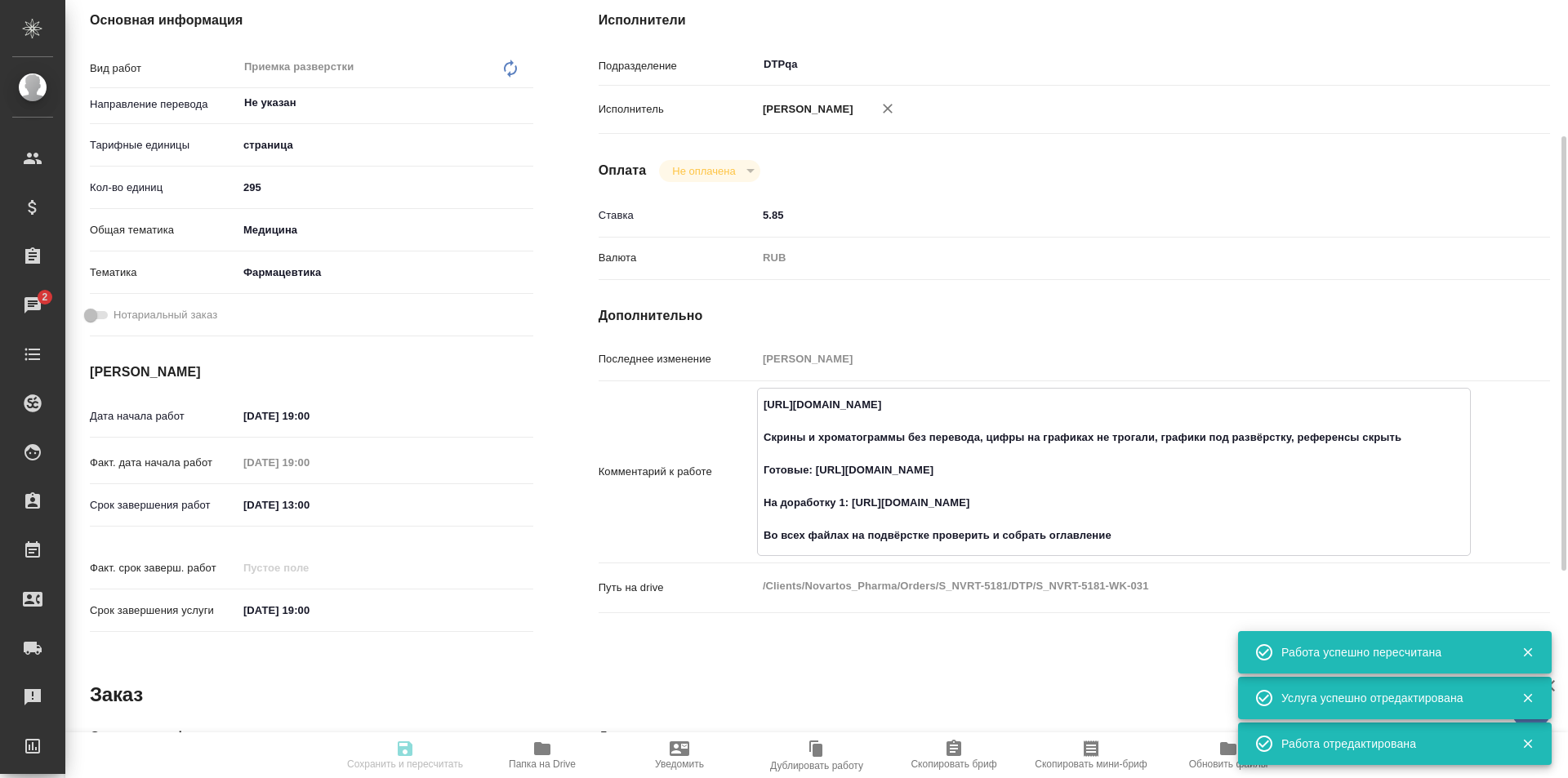
type input "/Clients/Novartos_Pharma/Orders/S_NVRT-5181"
drag, startPoint x: 1045, startPoint y: 504, endPoint x: 946, endPoint y: 500, distance: 99.1
drag, startPoint x: 1048, startPoint y: 503, endPoint x: 852, endPoint y: 501, distance: 196.0
click at [852, 501] on textarea "https://tera.awatera.com/Work/68c054a42601bc4928ed86db/ Скрины и хроматограммы …" at bounding box center [1114, 470] width 712 height 159
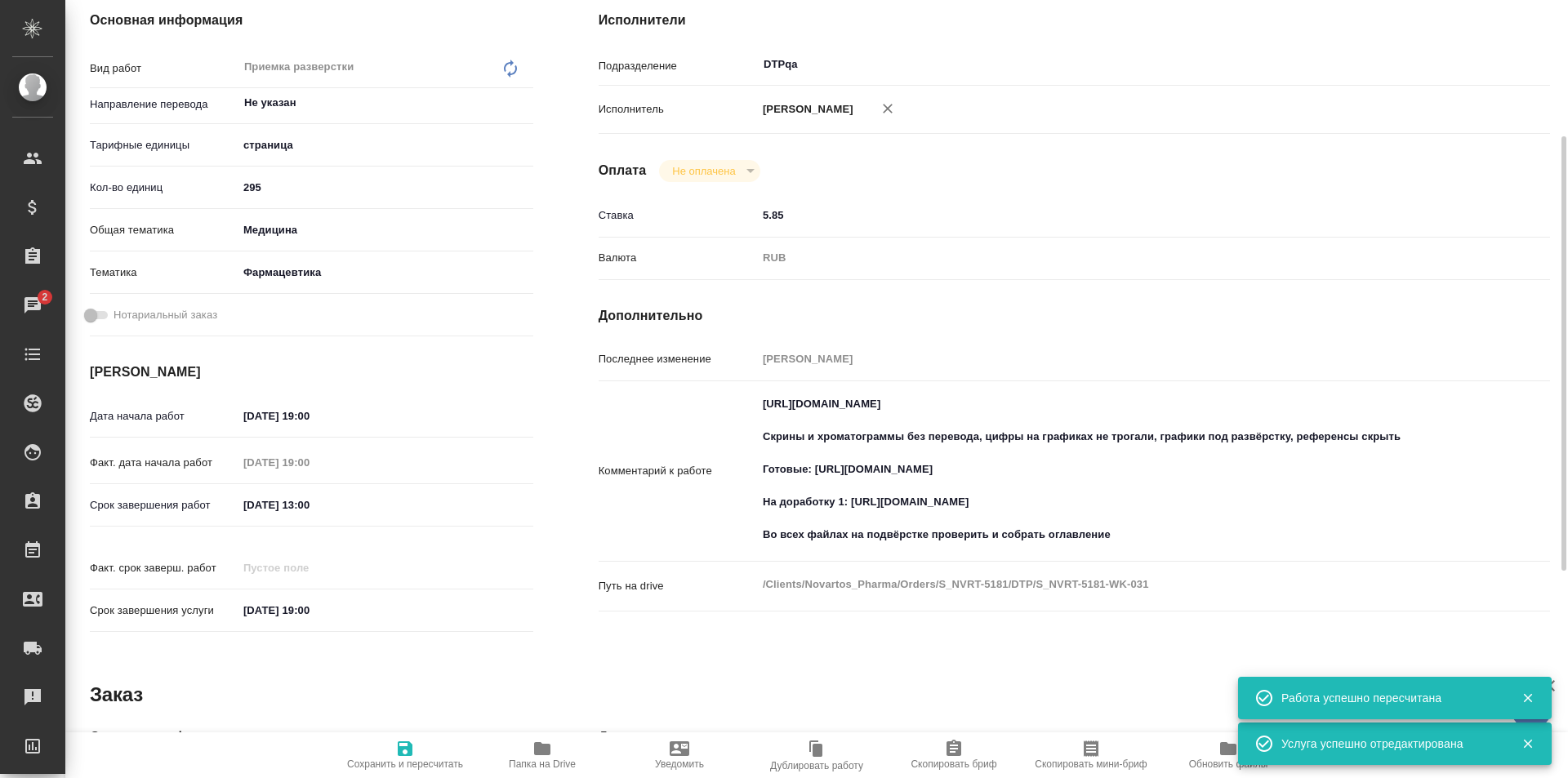
scroll to position [0, 0]
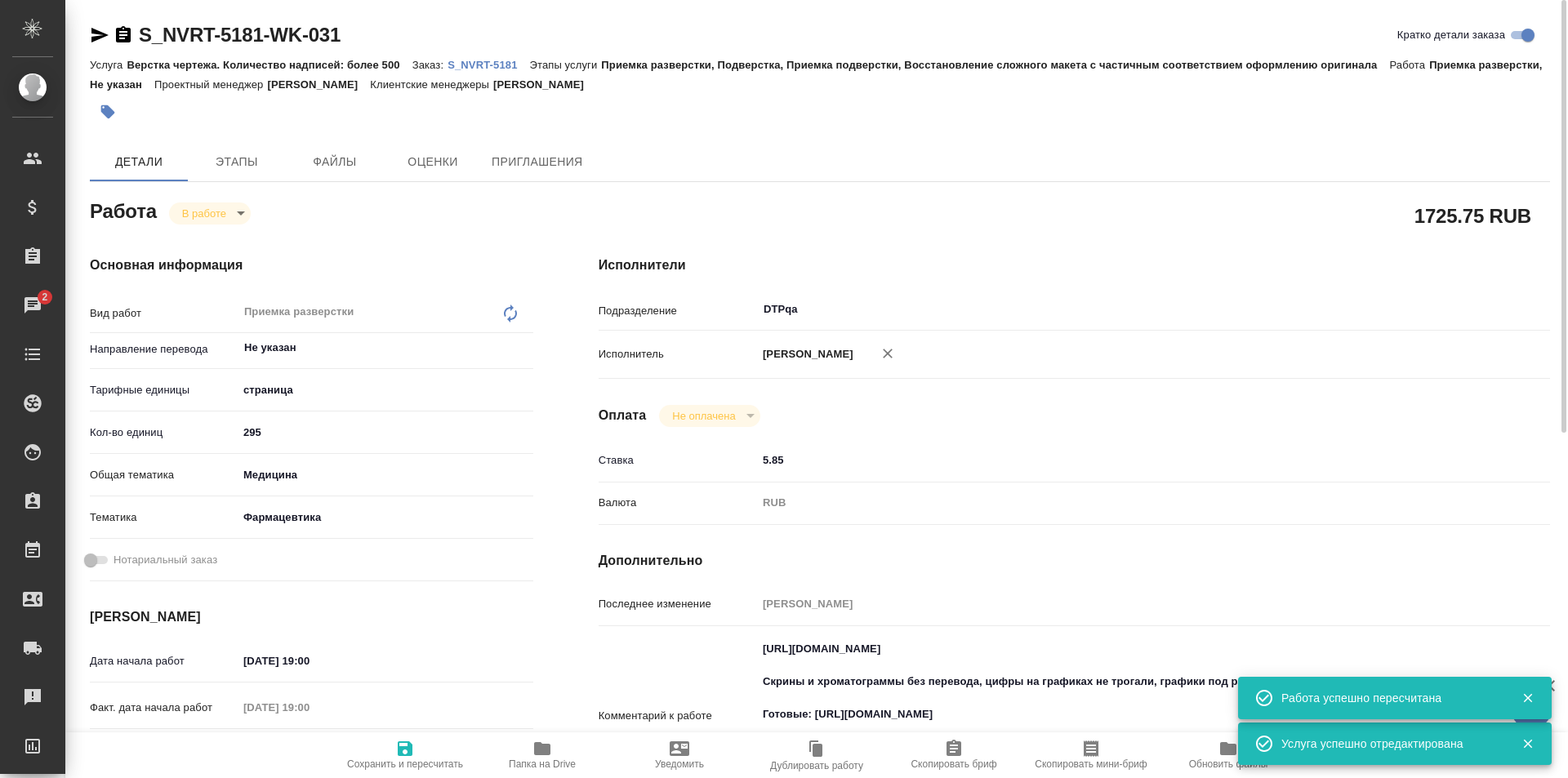
click at [225, 211] on body "🙏 .cls-1 fill:#fff; AWATERA Ismagilova Diana Клиенты Спецификации Заказы 2 Чаты…" at bounding box center [784, 389] width 1568 height 778
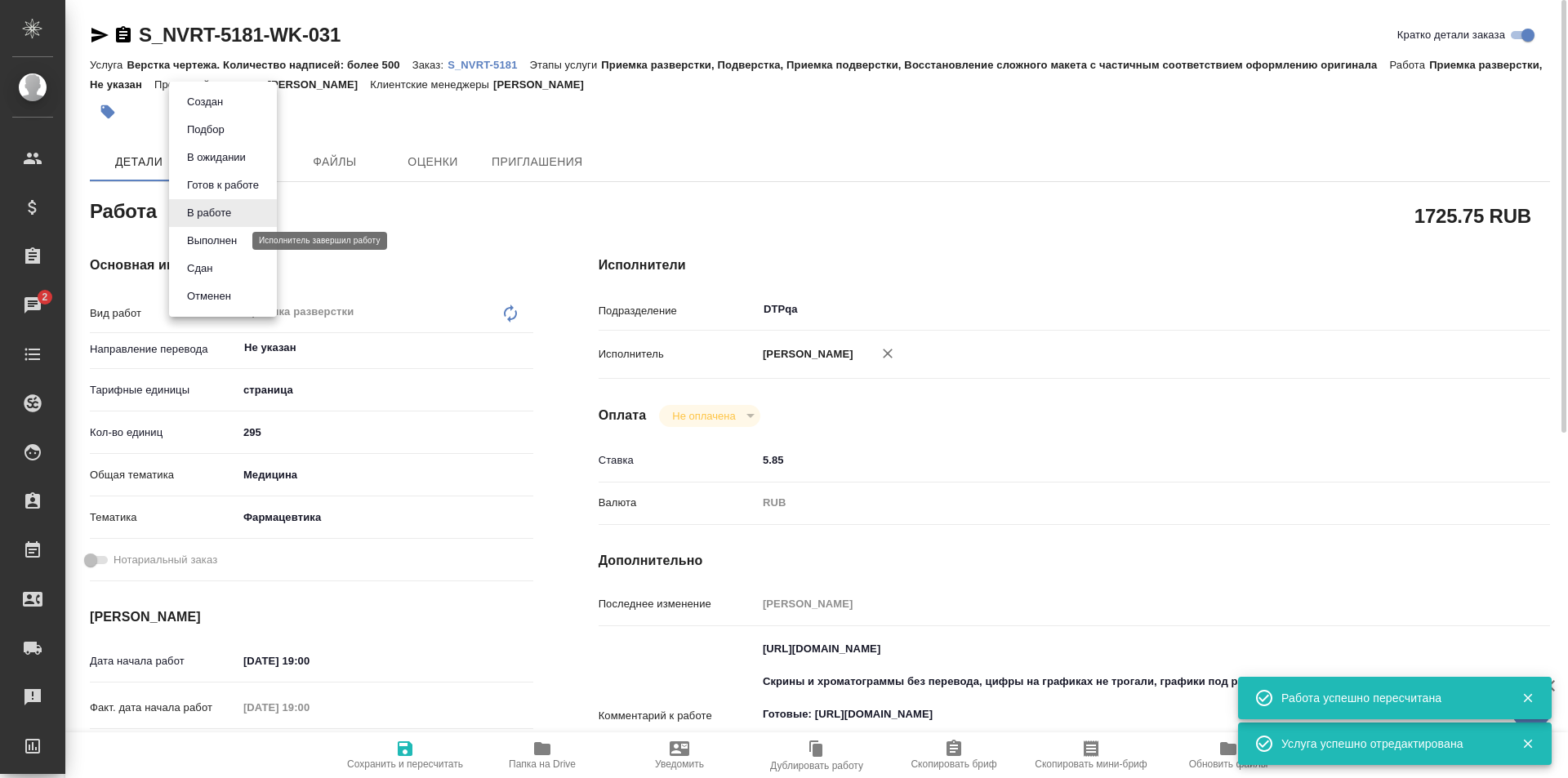
click at [212, 236] on button "Выполнен" at bounding box center [212, 240] width 60 height 18
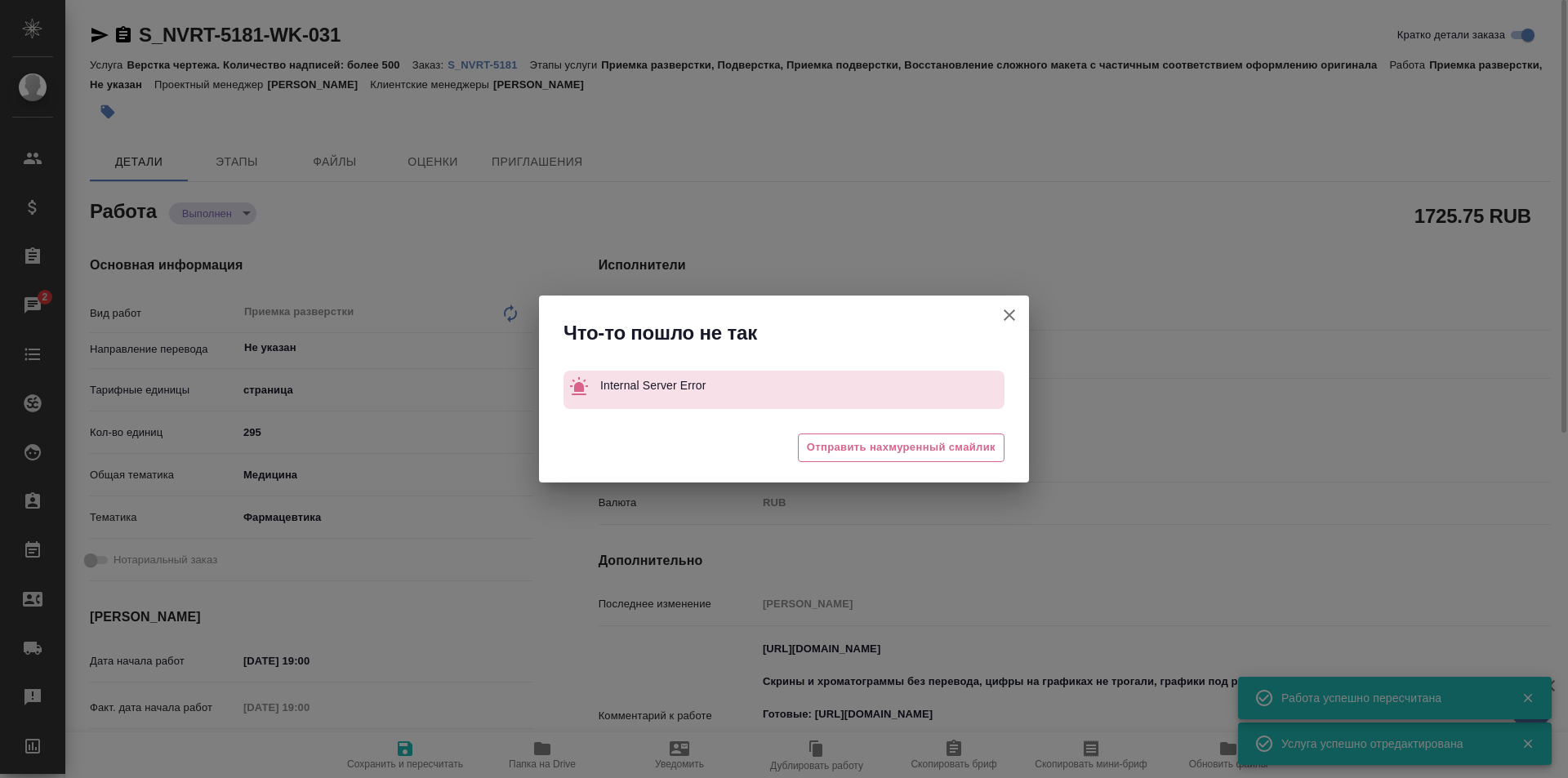
type textarea "x"
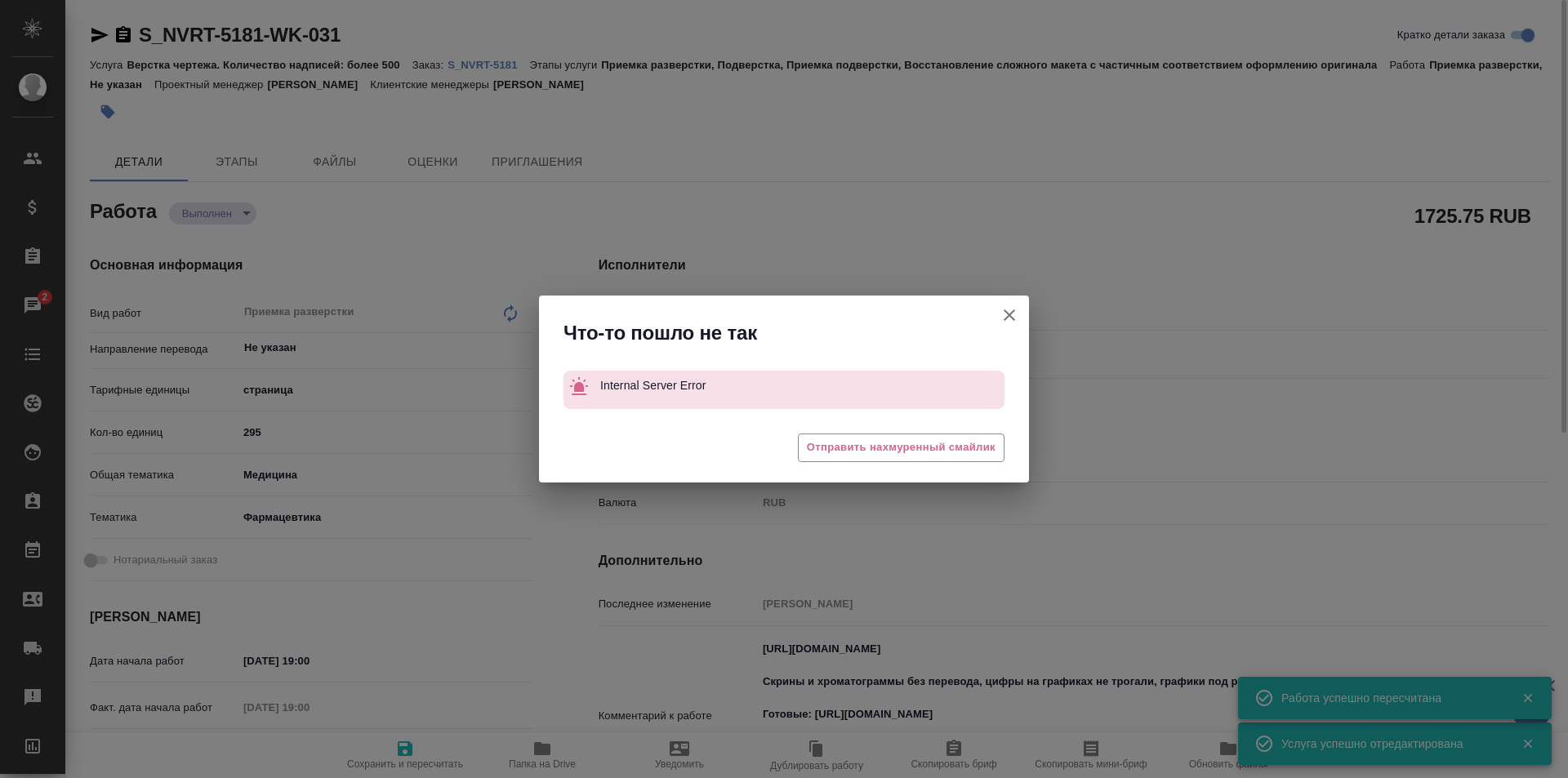
type textarea "x"
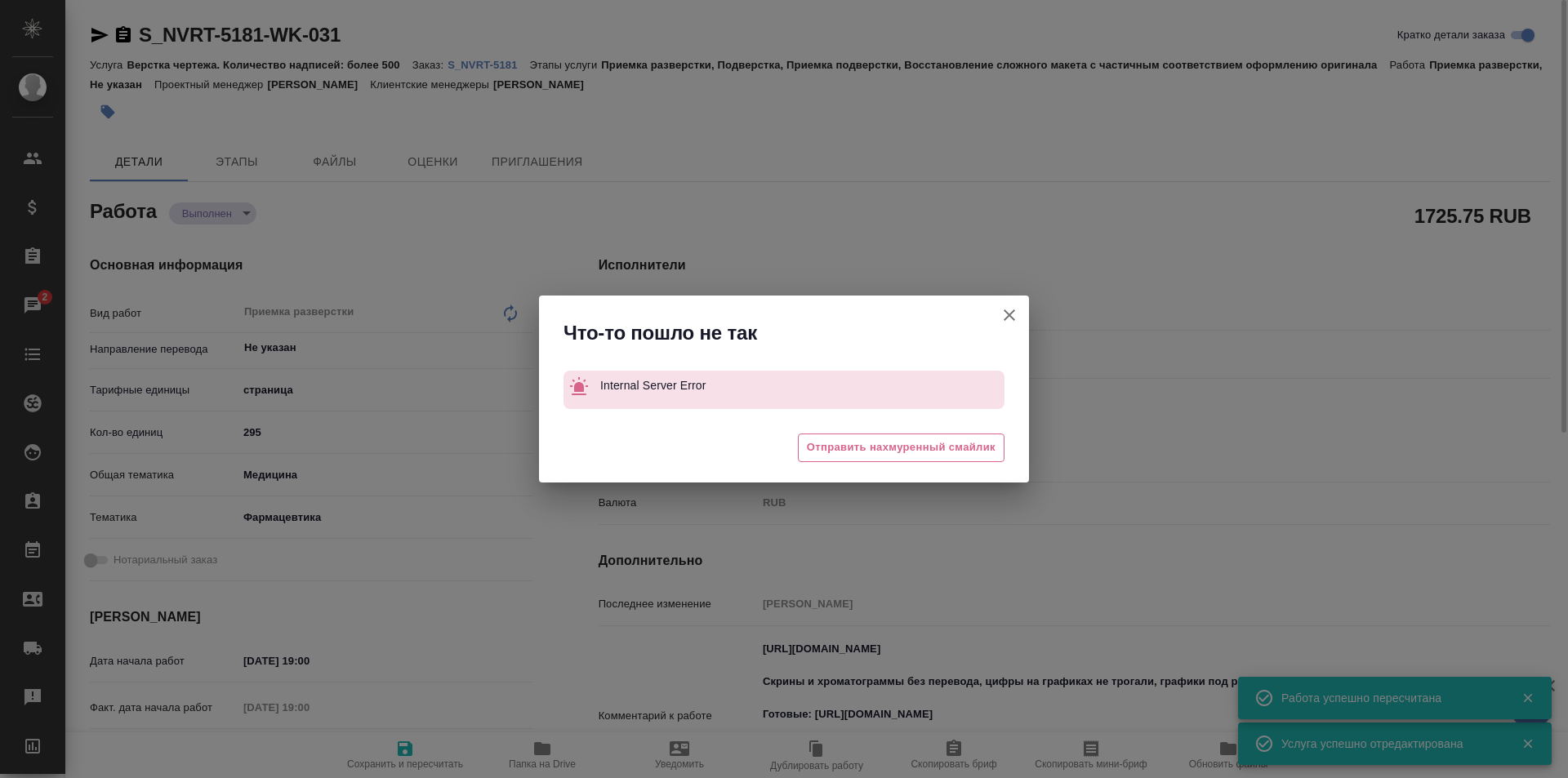
click at [1010, 317] on icon "button" at bounding box center [1008, 314] width 11 height 11
type textarea "x"
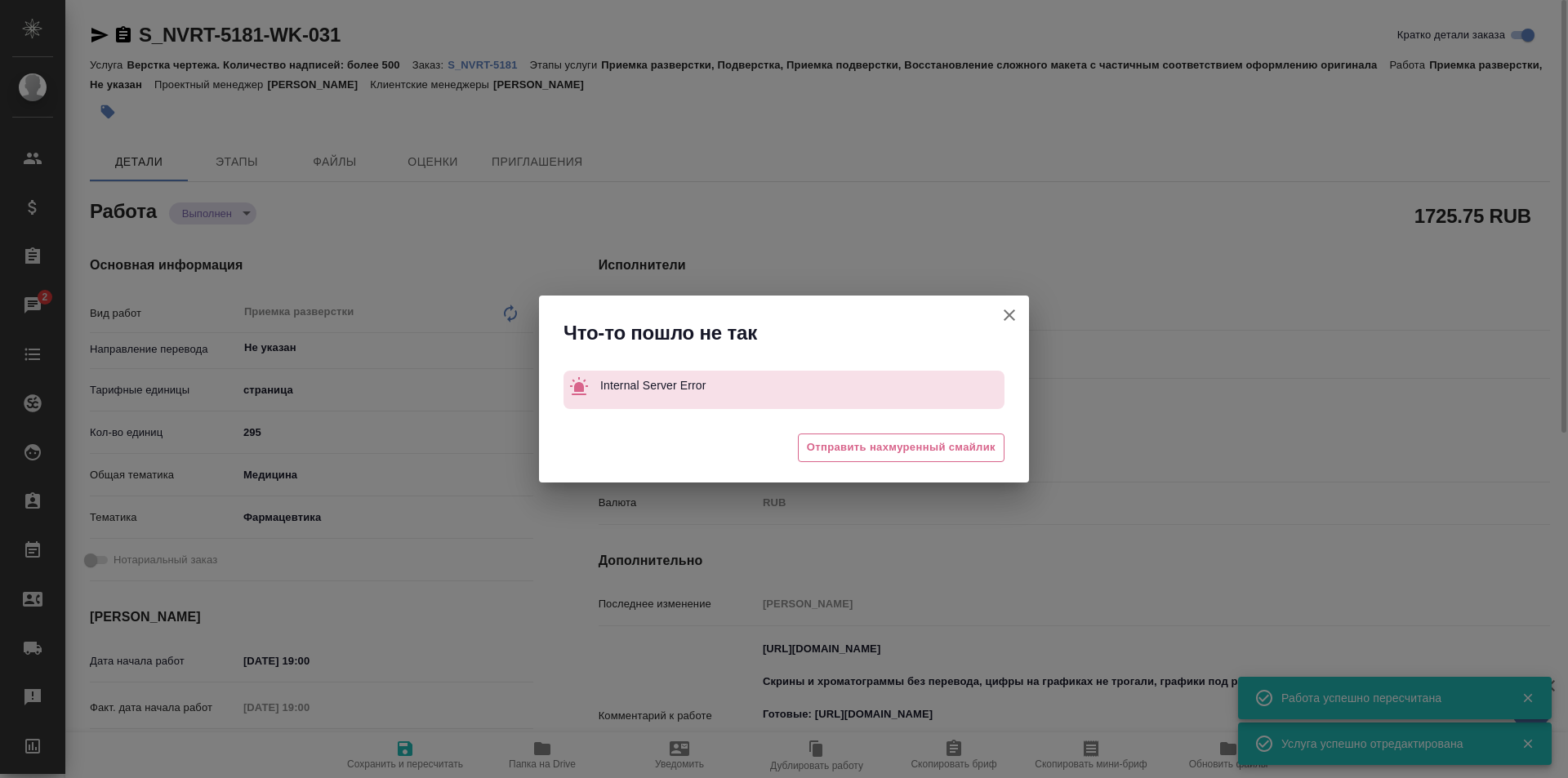
type textarea "x"
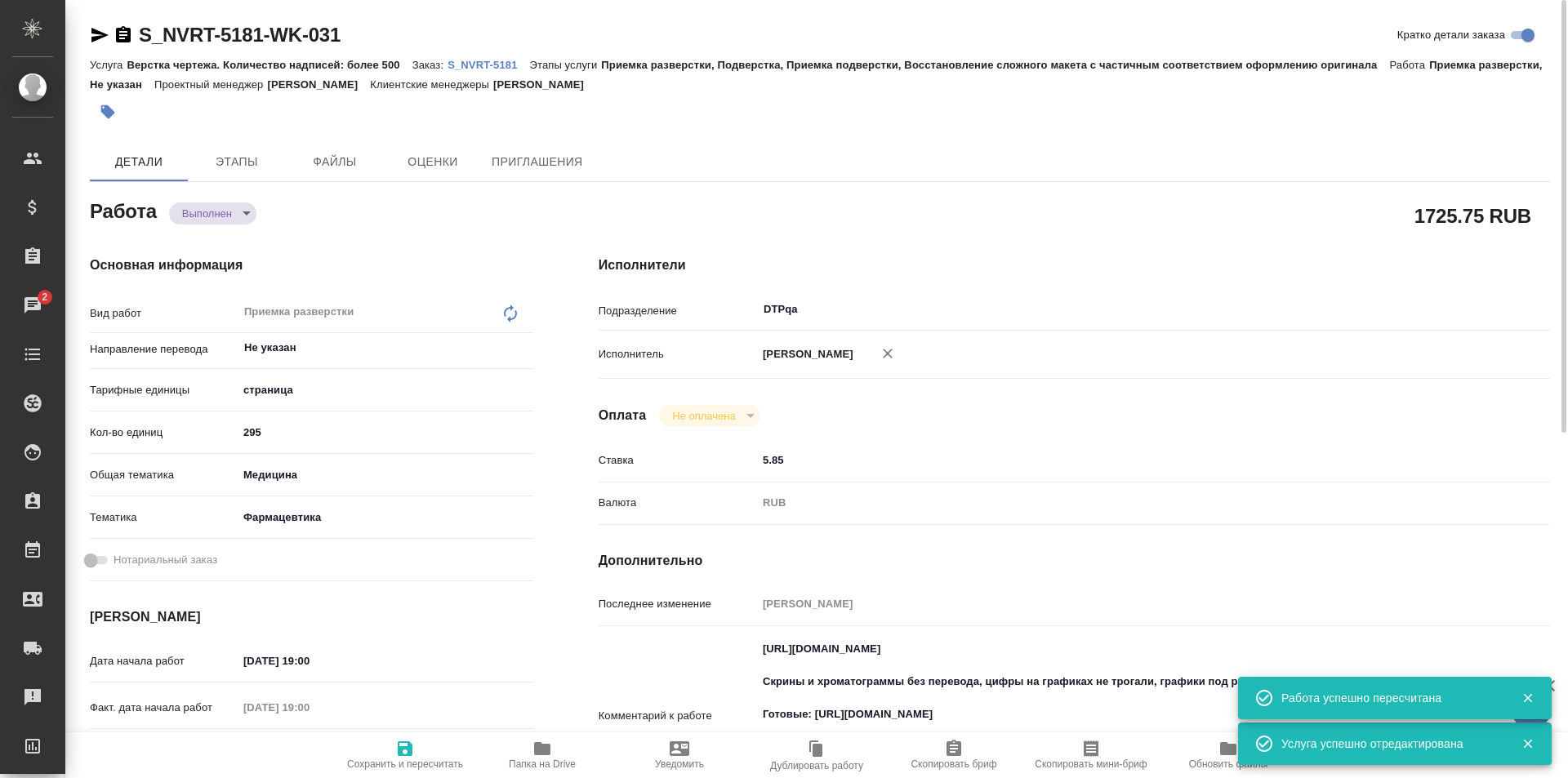
type textarea "x"
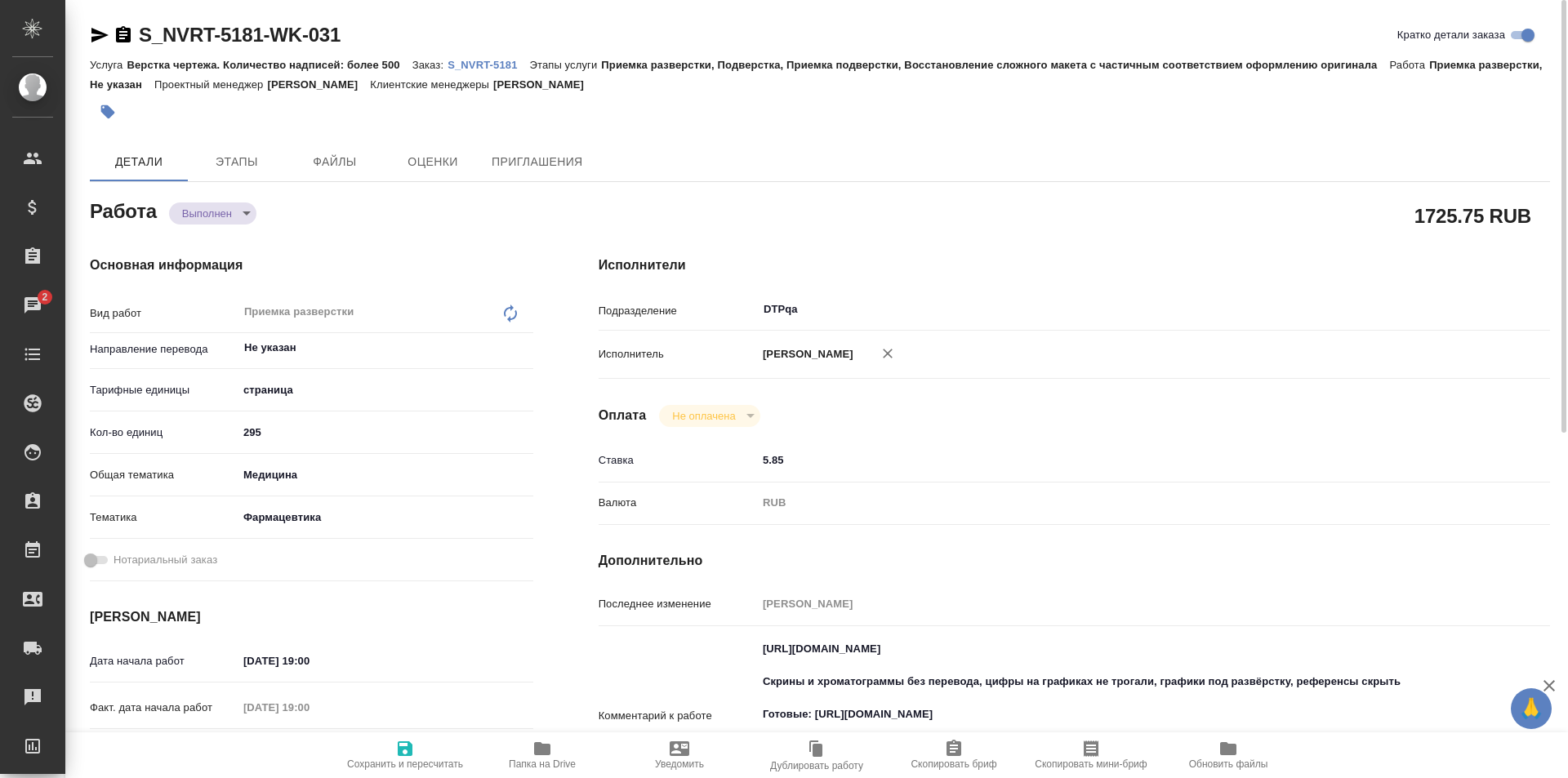
click at [98, 34] on icon "button" at bounding box center [100, 35] width 17 height 15
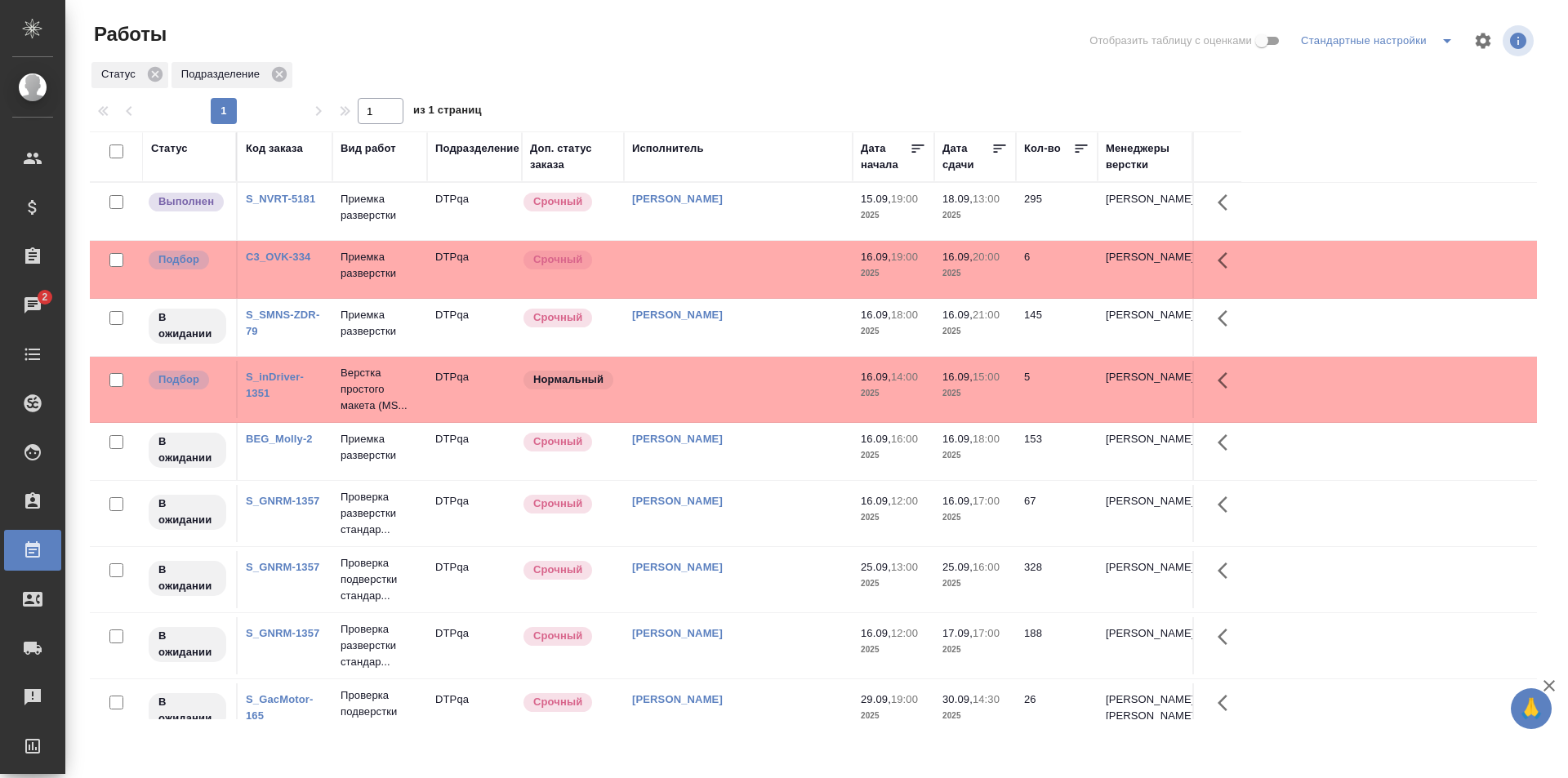
scroll to position [82, 0]
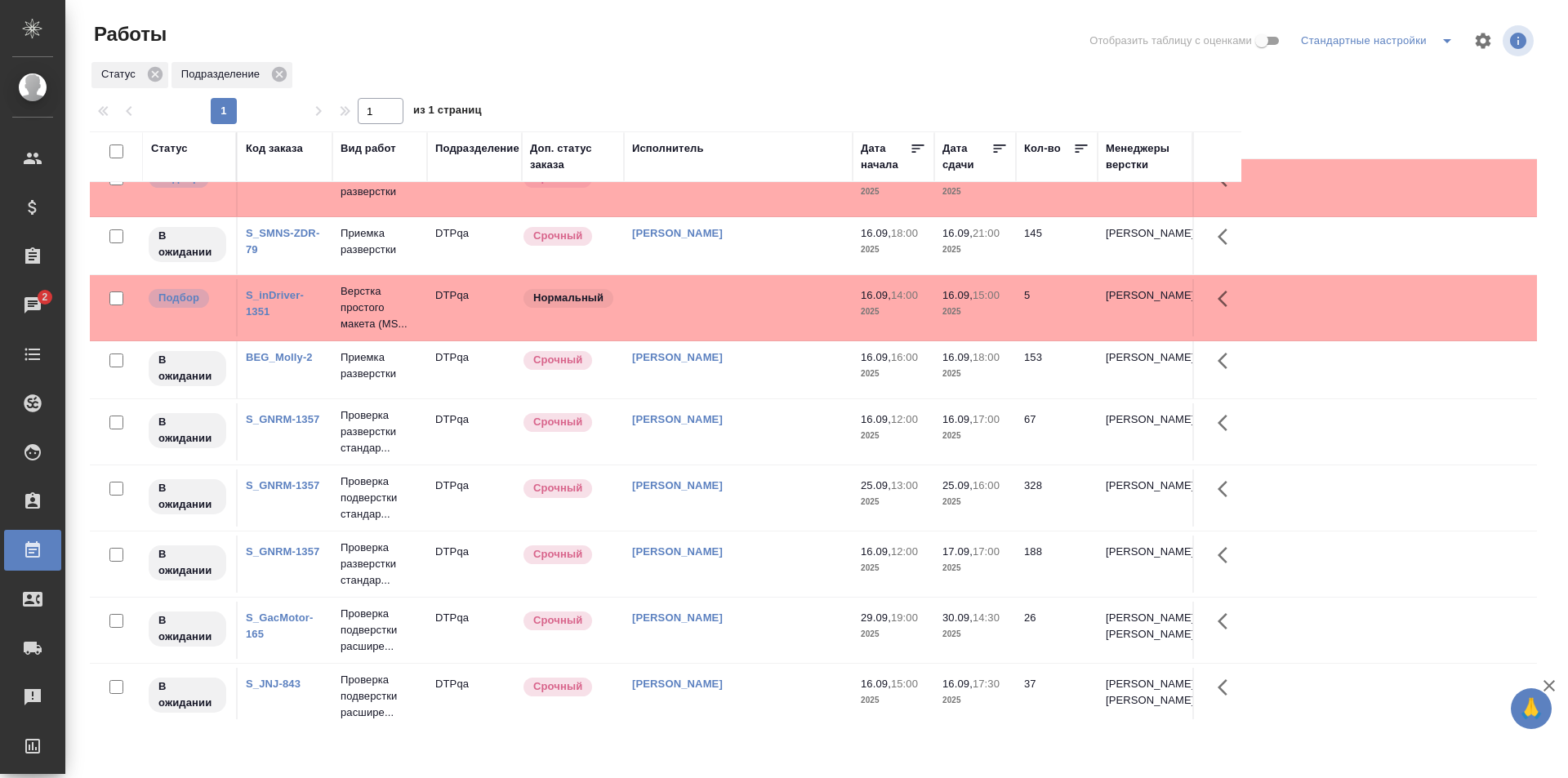
click at [754, 431] on td "[PERSON_NAME]" at bounding box center [737, 431] width 228 height 57
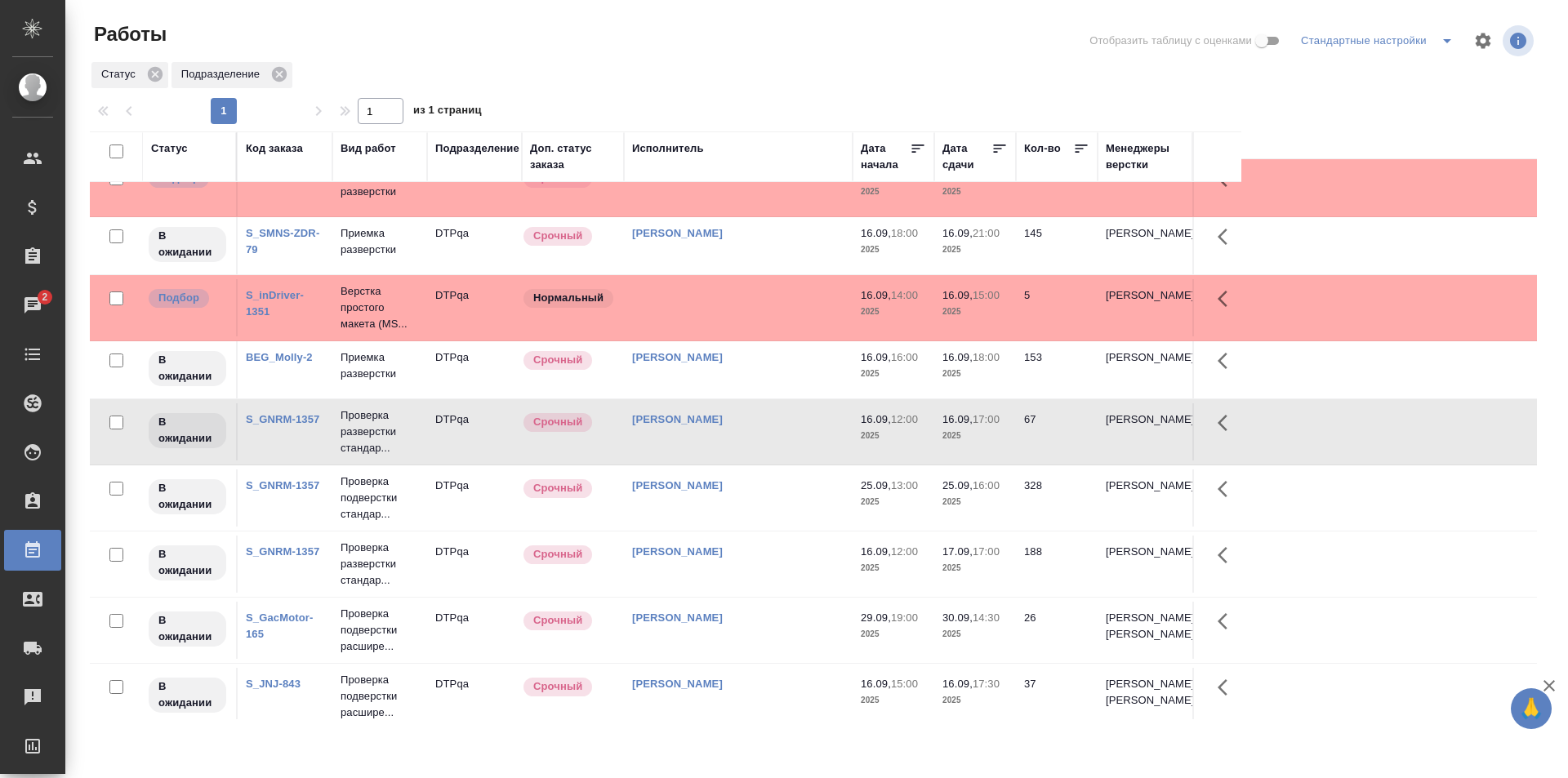
click at [754, 431] on td "Исмагилова Диана" at bounding box center [737, 431] width 228 height 57
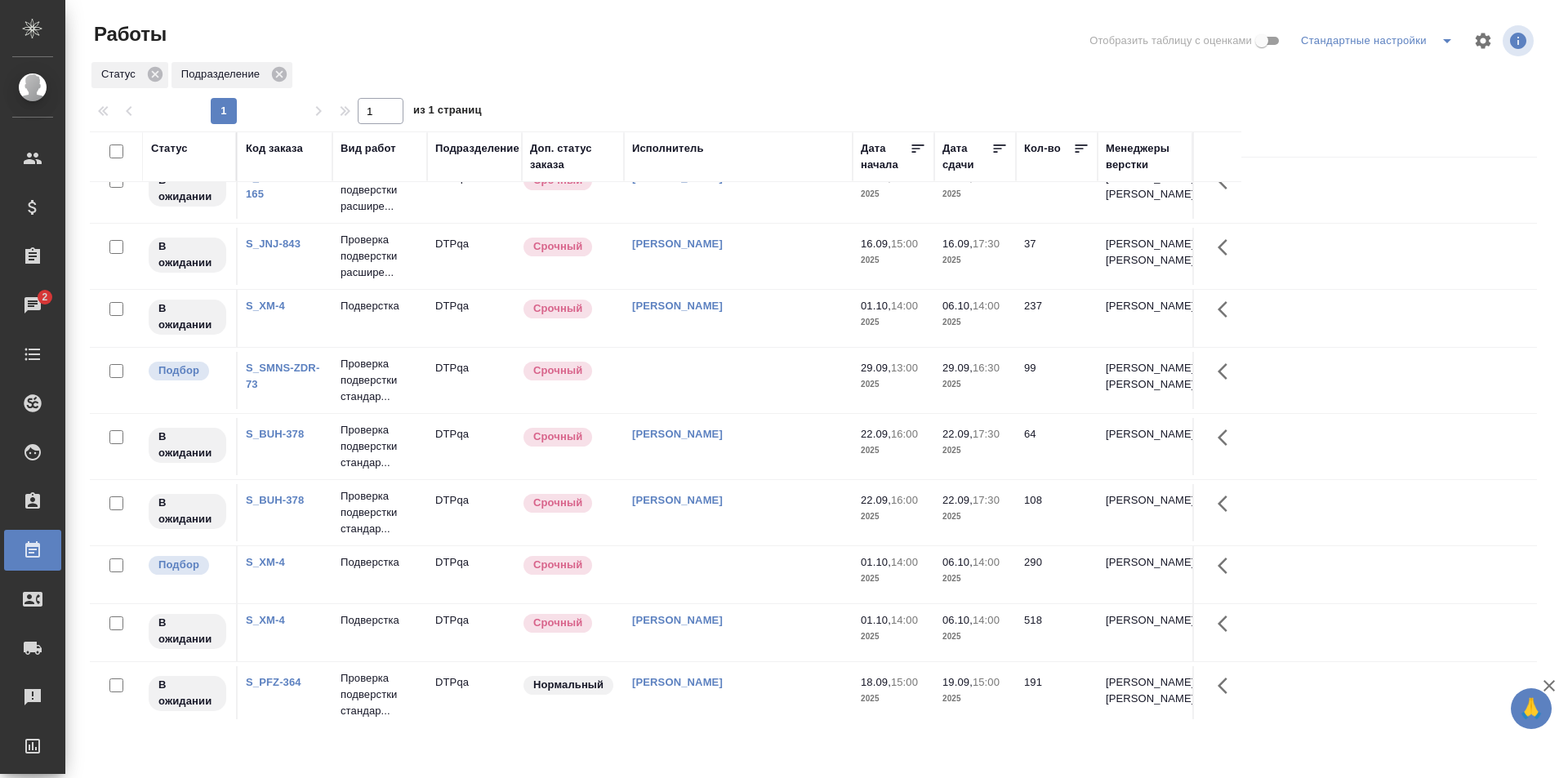
scroll to position [844, 0]
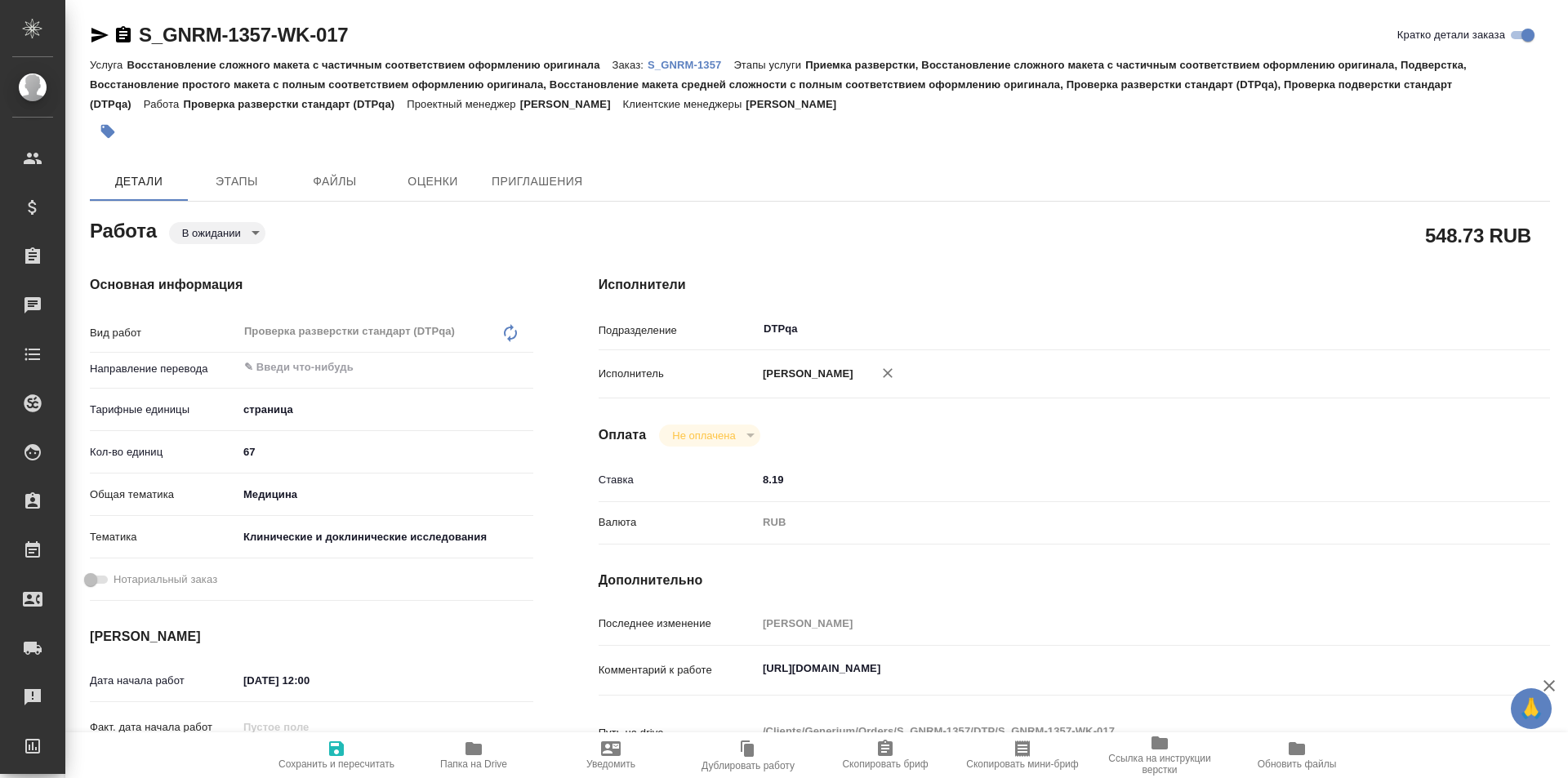
type textarea "x"
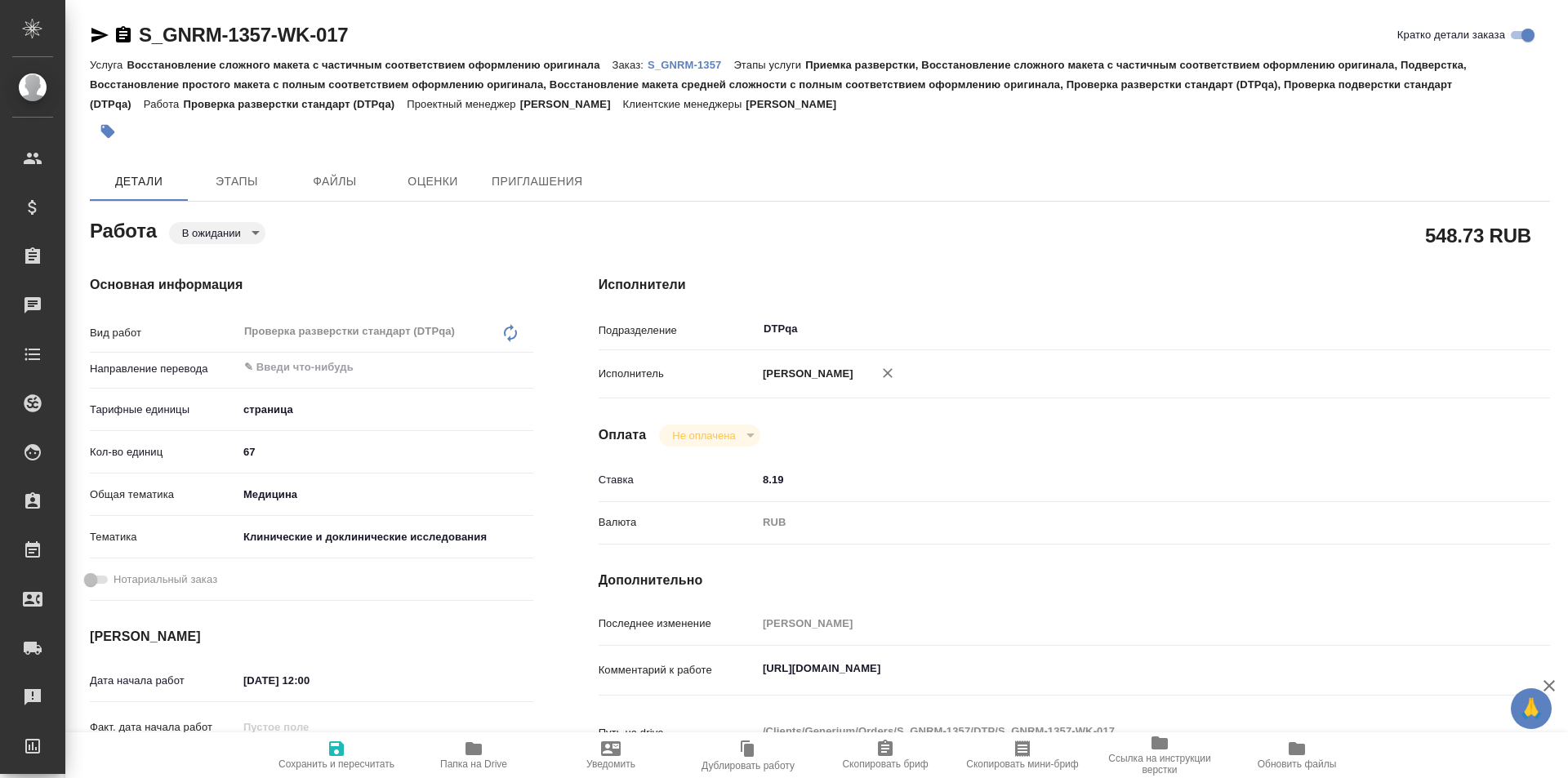
type textarea "x"
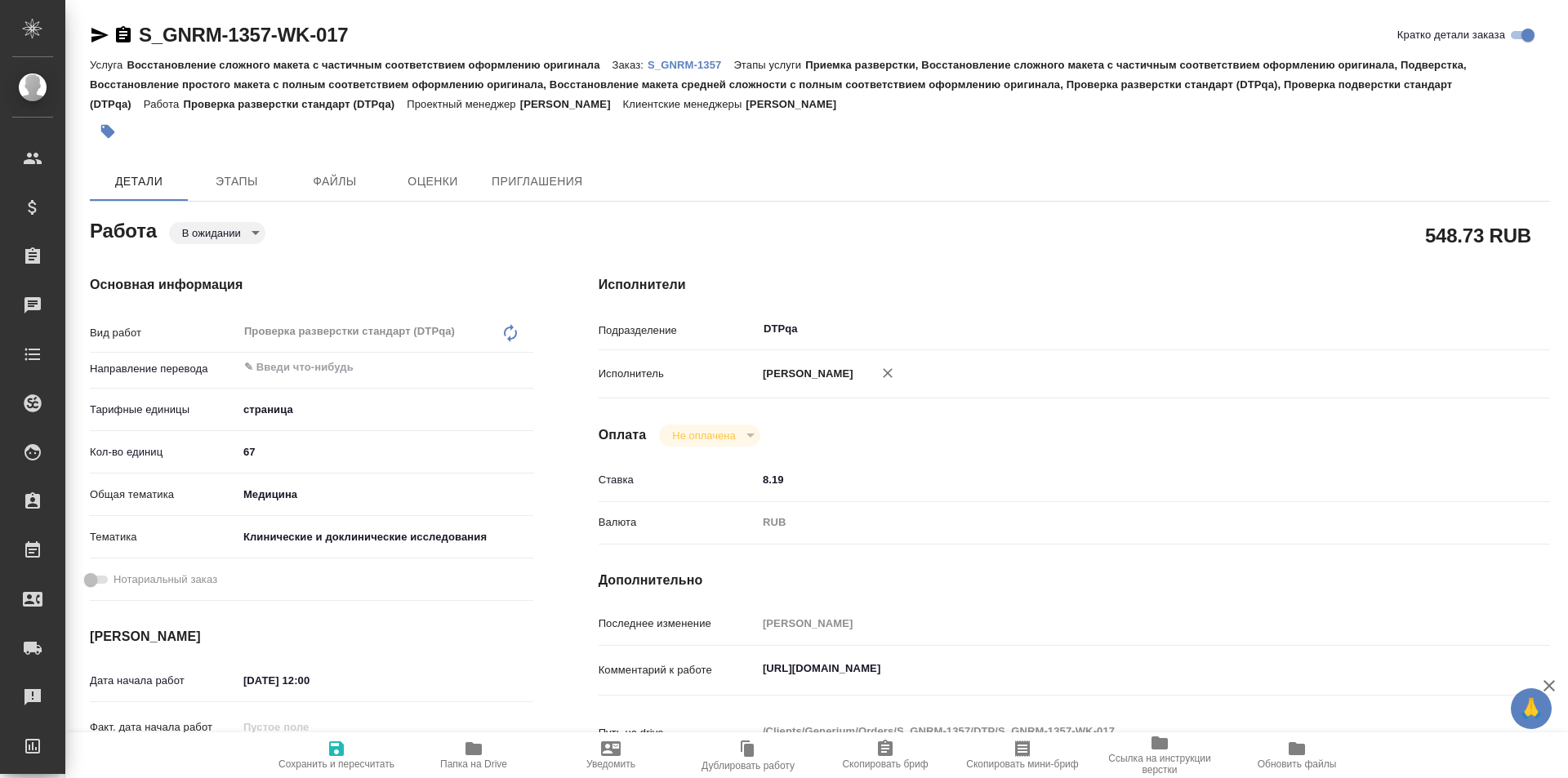
type textarea "x"
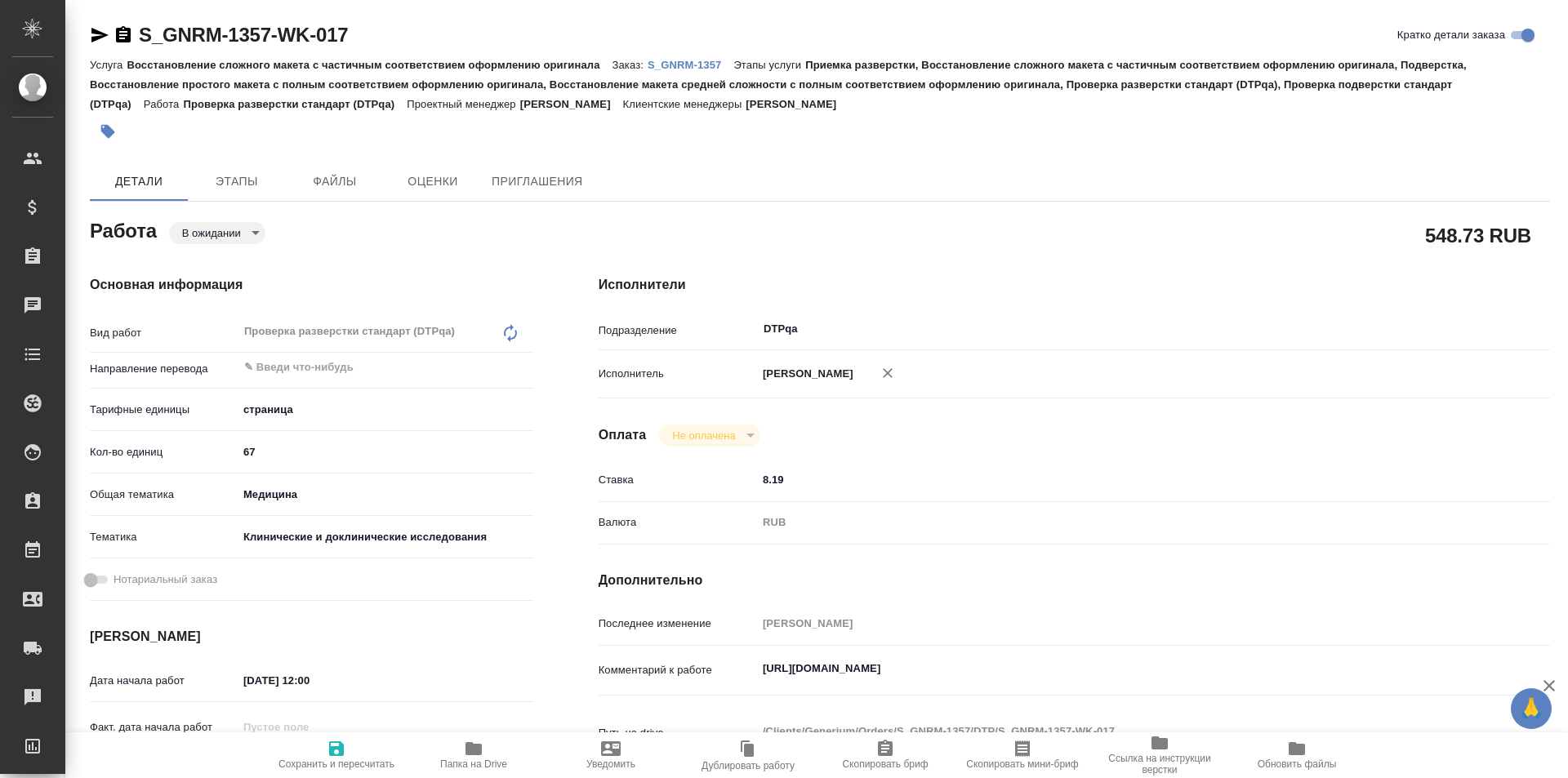
type textarea "x"
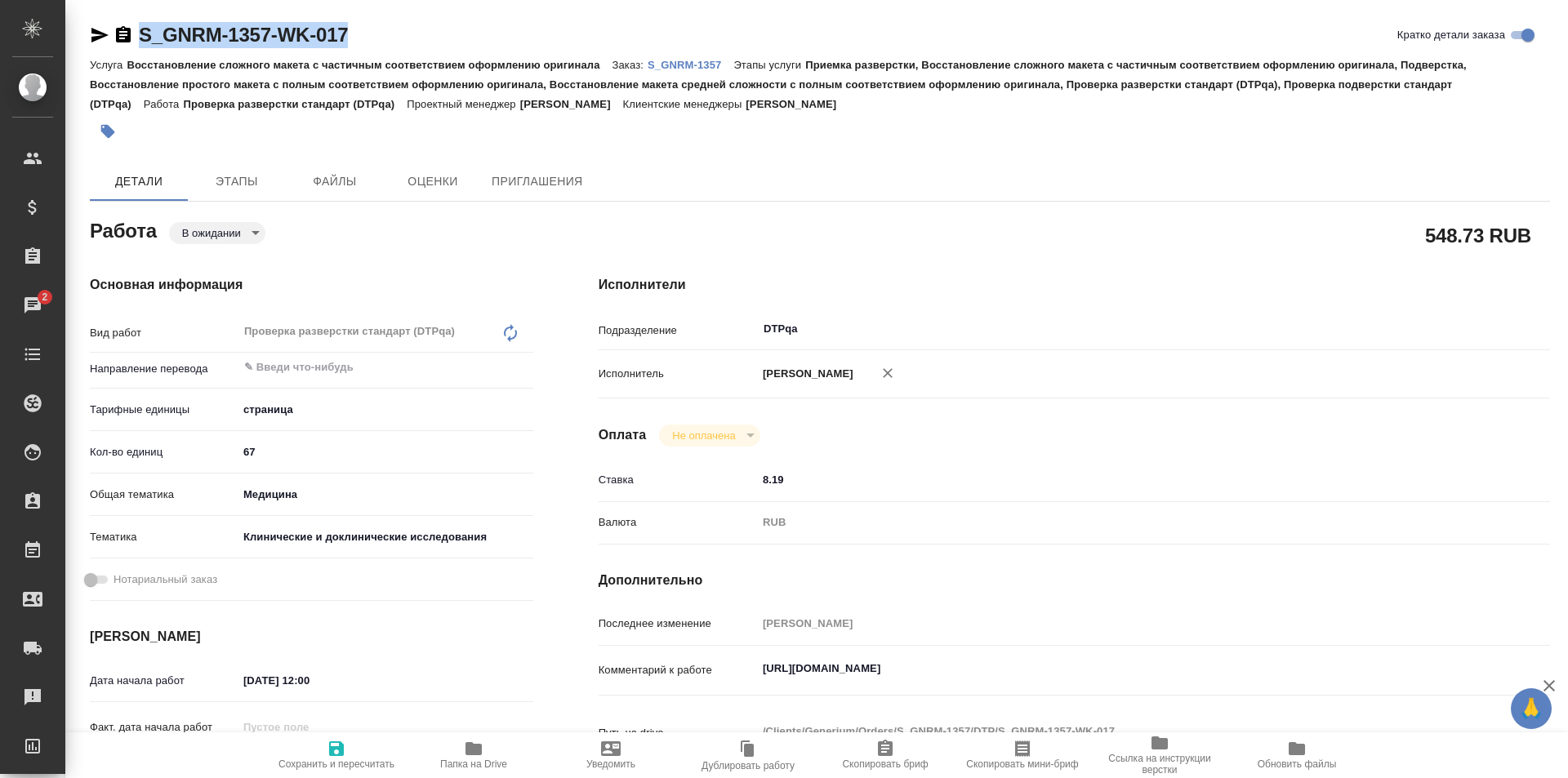
drag, startPoint x: 260, startPoint y: 38, endPoint x: 258, endPoint y: 18, distance: 20.1
click at [115, 31] on div "S_GNRM-1357-WK-017 Кратко детали заказа" at bounding box center [820, 35] width 1460 height 26
copy link "S_GNRM-1357-WK-017"
drag, startPoint x: 1091, startPoint y: 677, endPoint x: 660, endPoint y: 678, distance: 431.0
click at [660, 679] on div "Комментарий к работе [URL][DOMAIN_NAME] x" at bounding box center [1074, 671] width 952 height 38
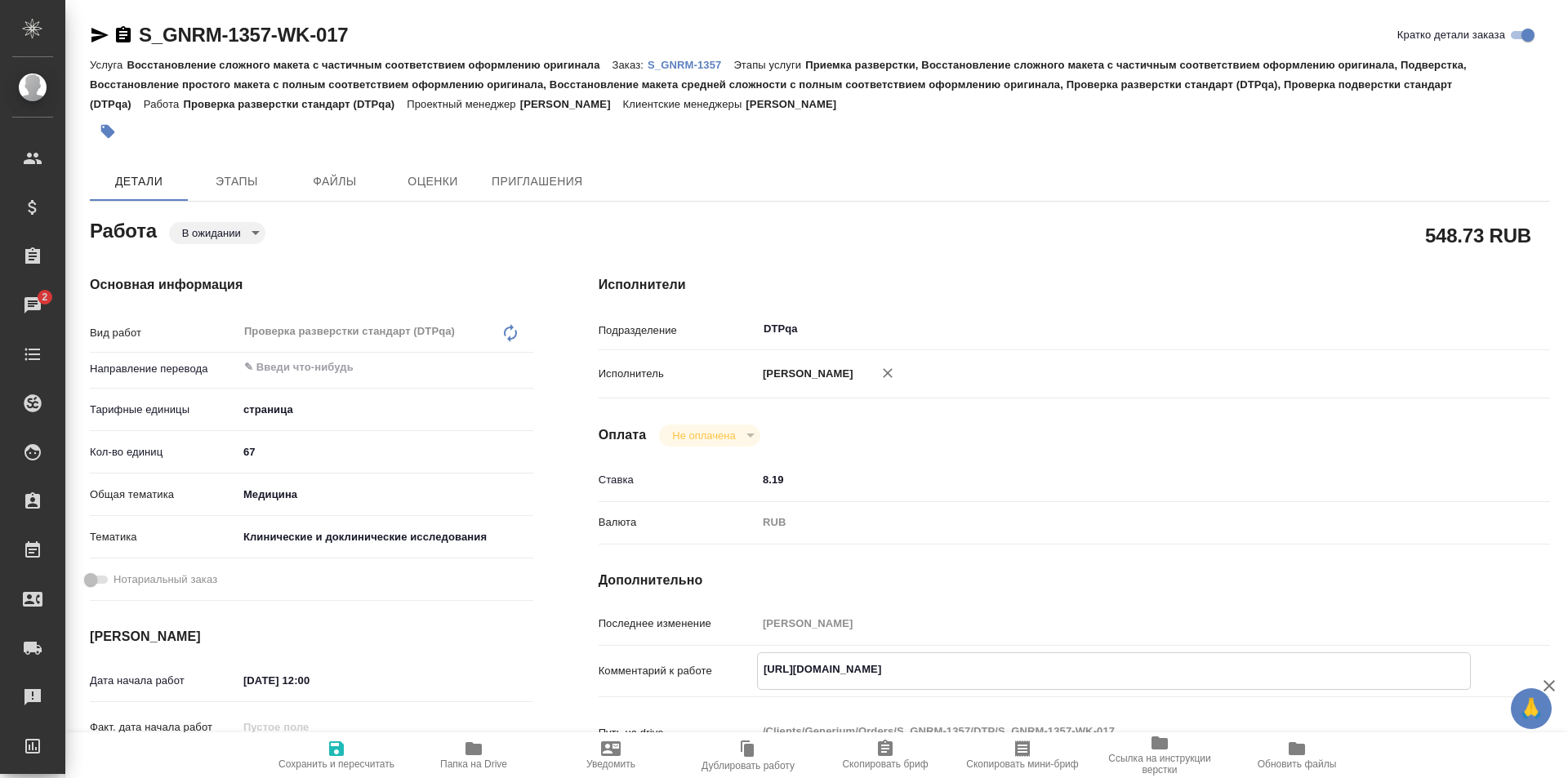
type textarea "x"
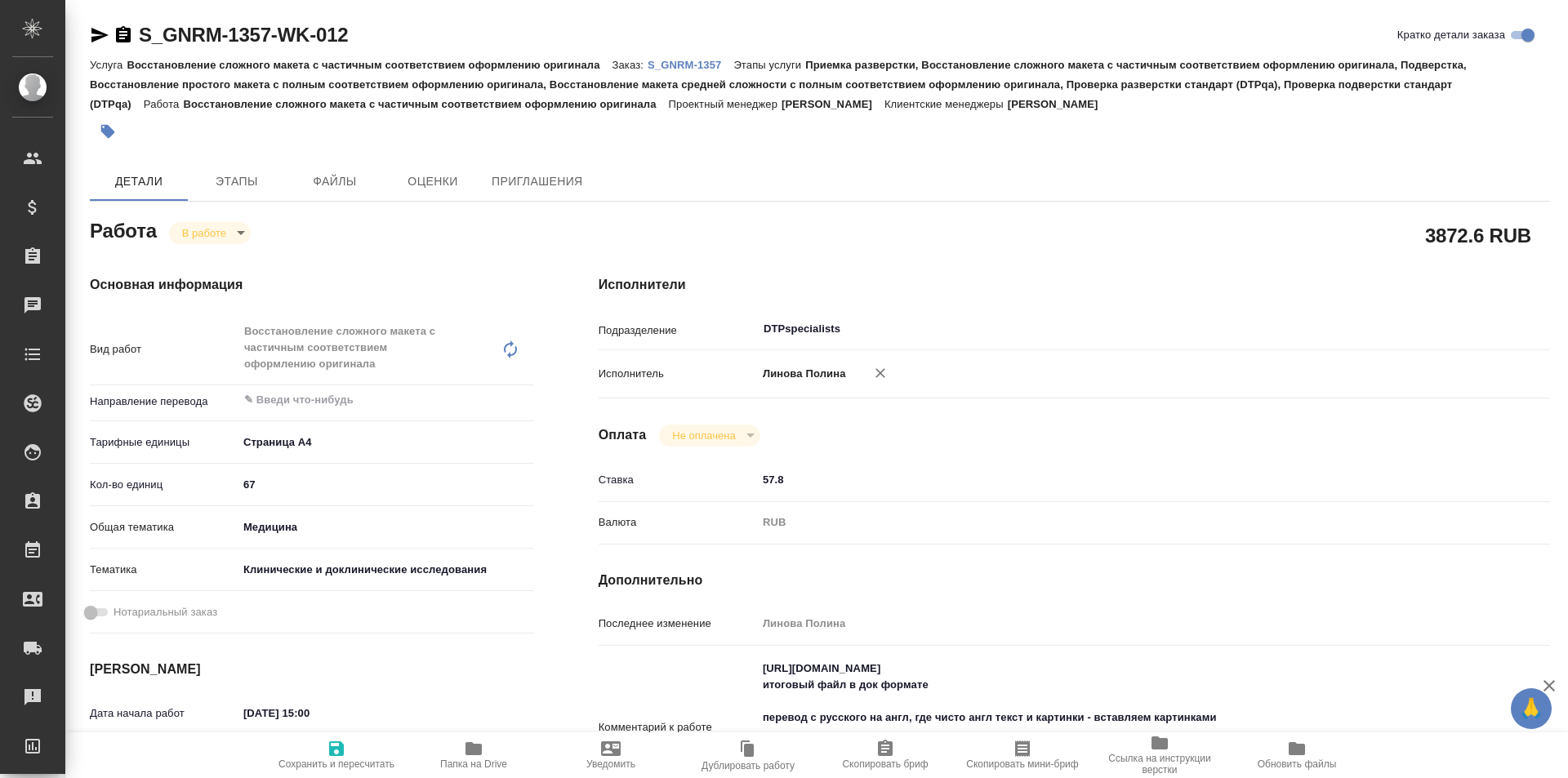
type textarea "x"
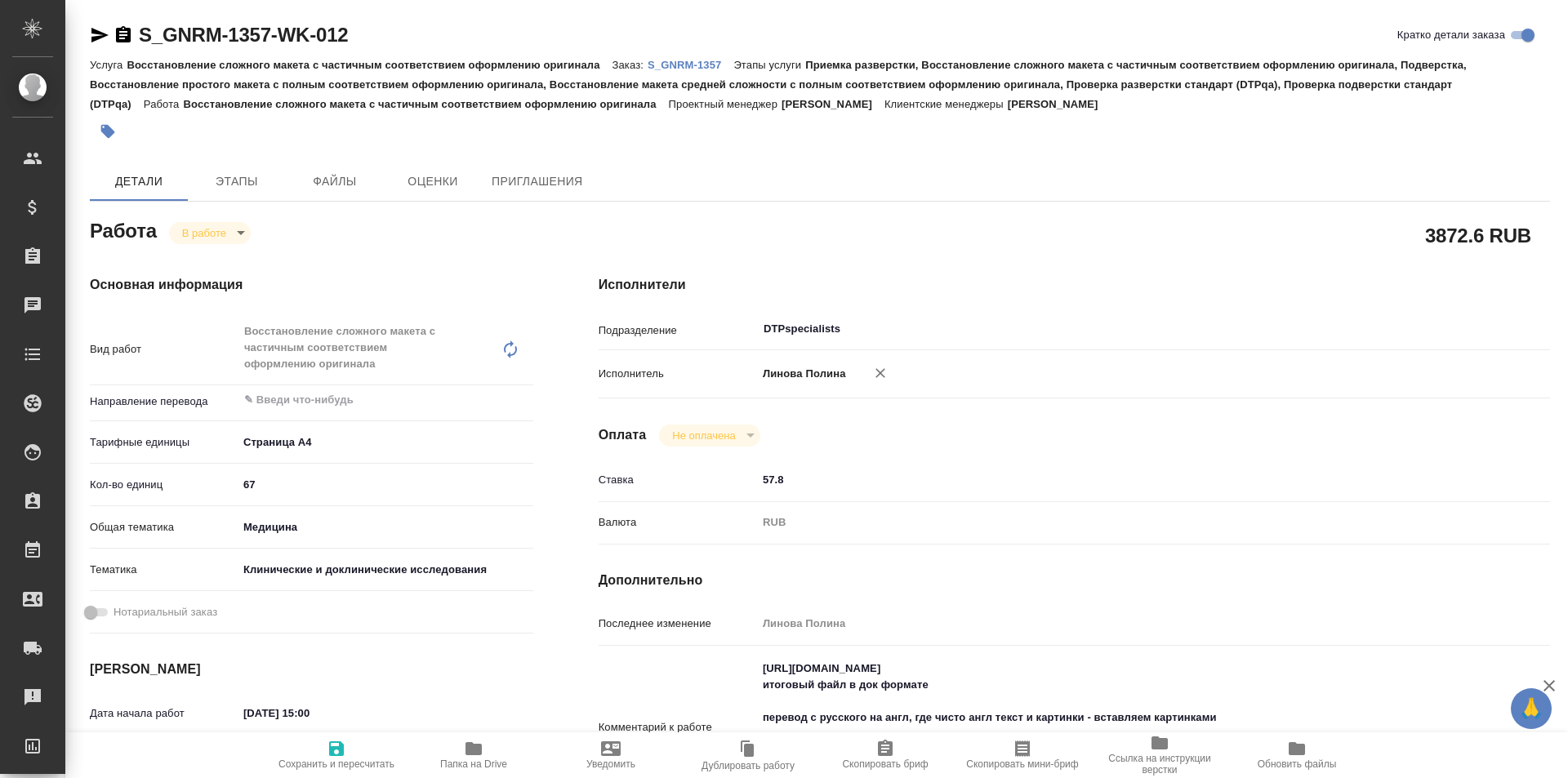
type textarea "x"
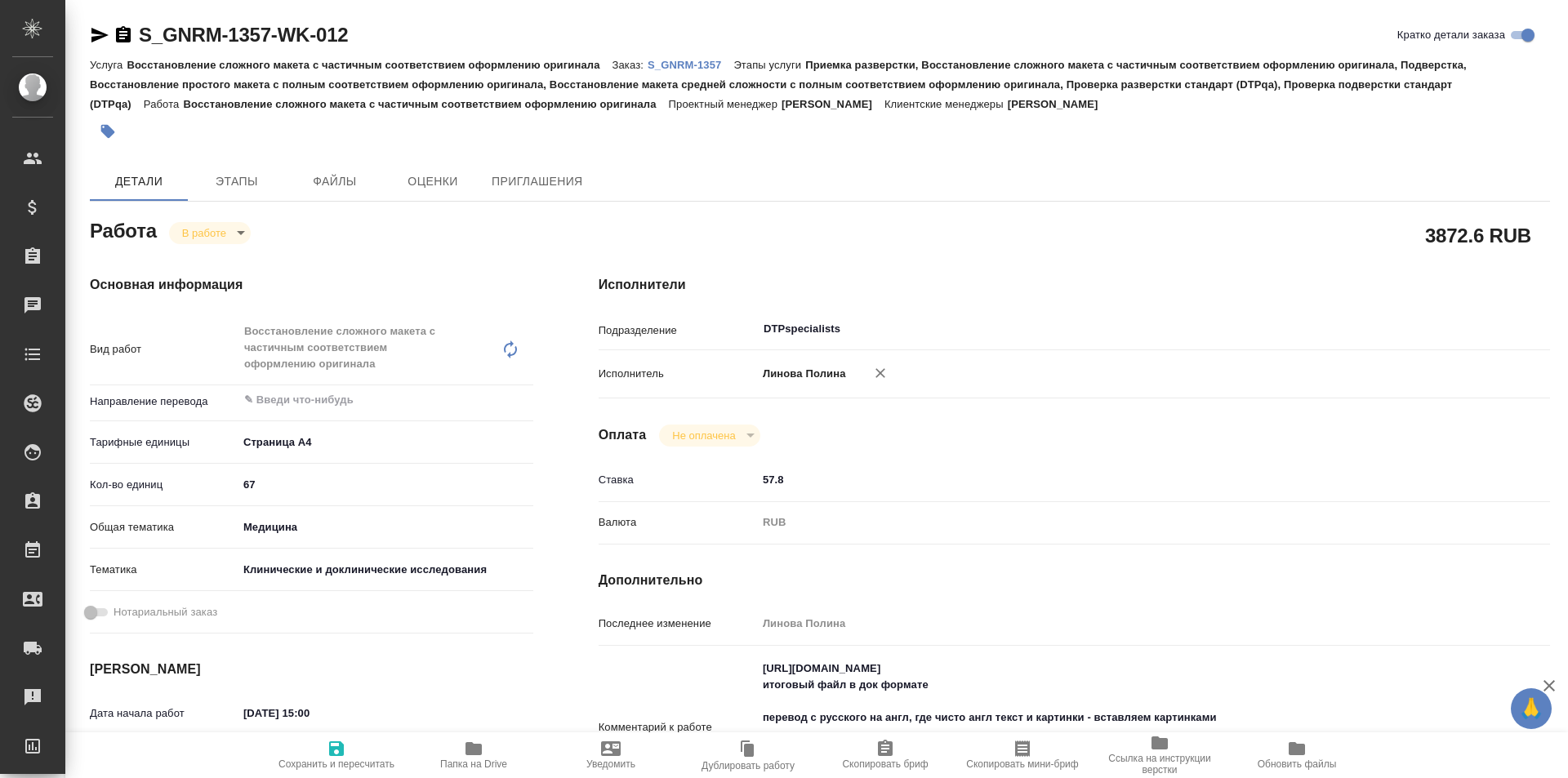
type textarea "x"
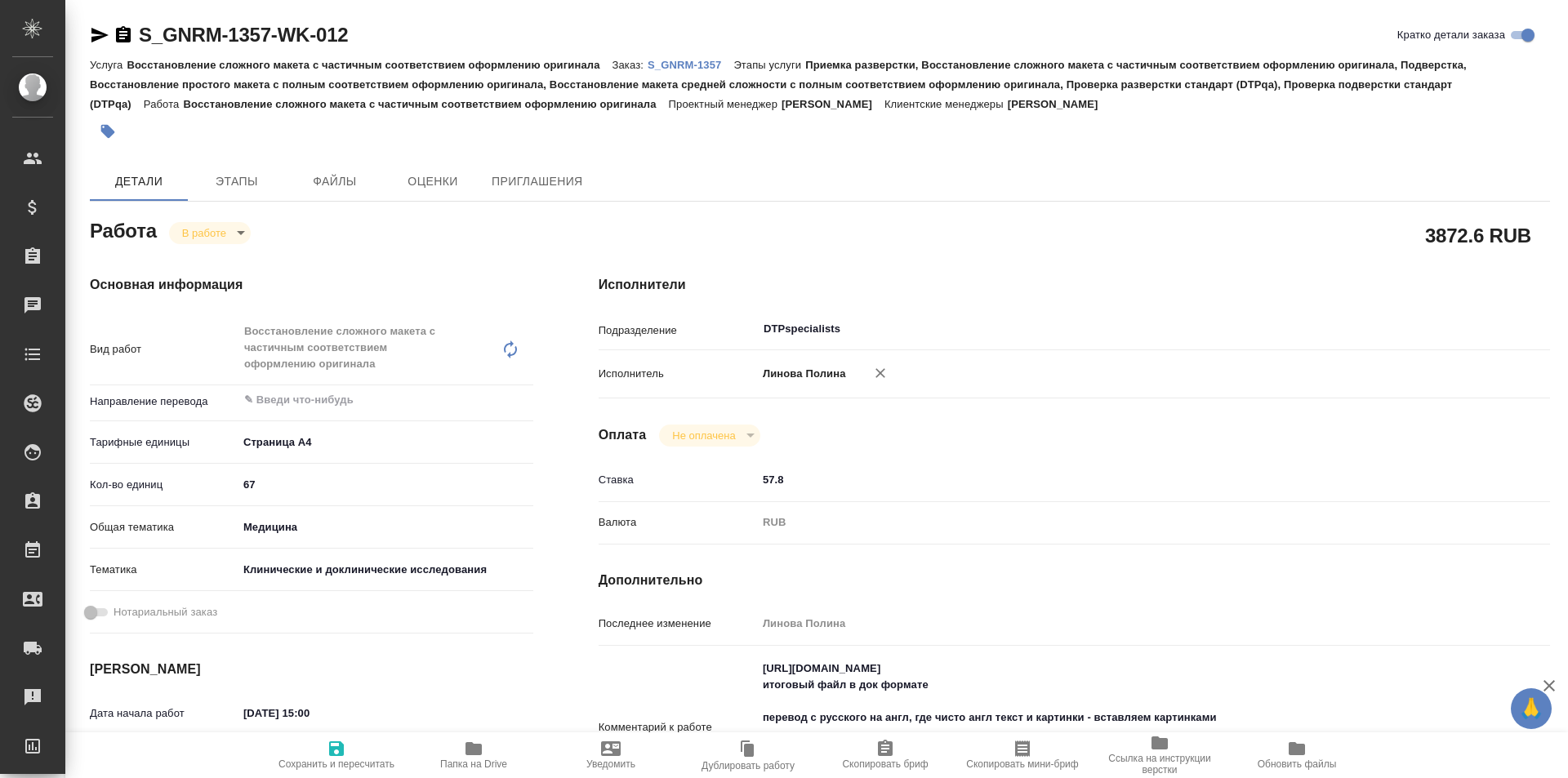
type textarea "x"
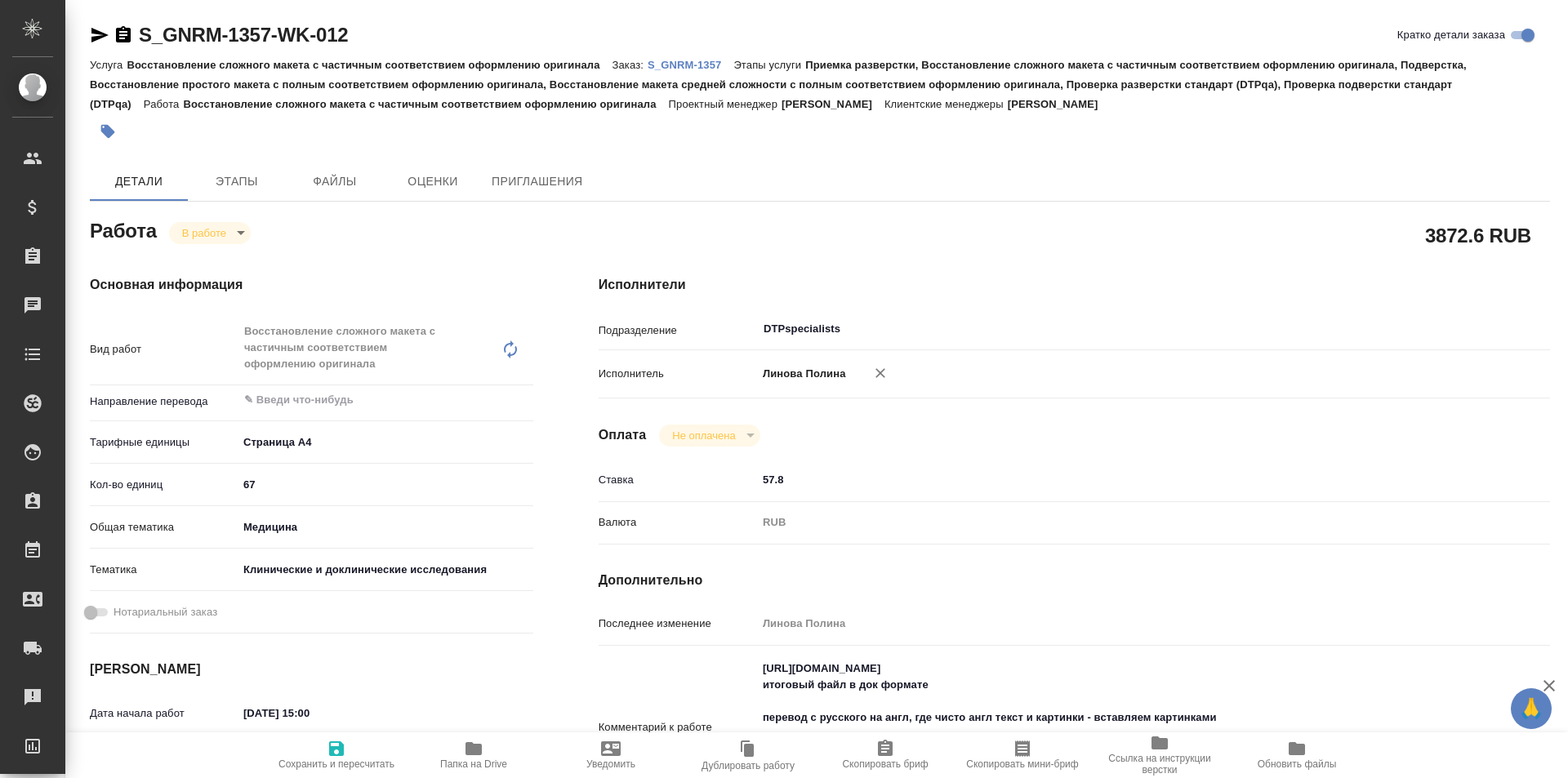
type textarea "x"
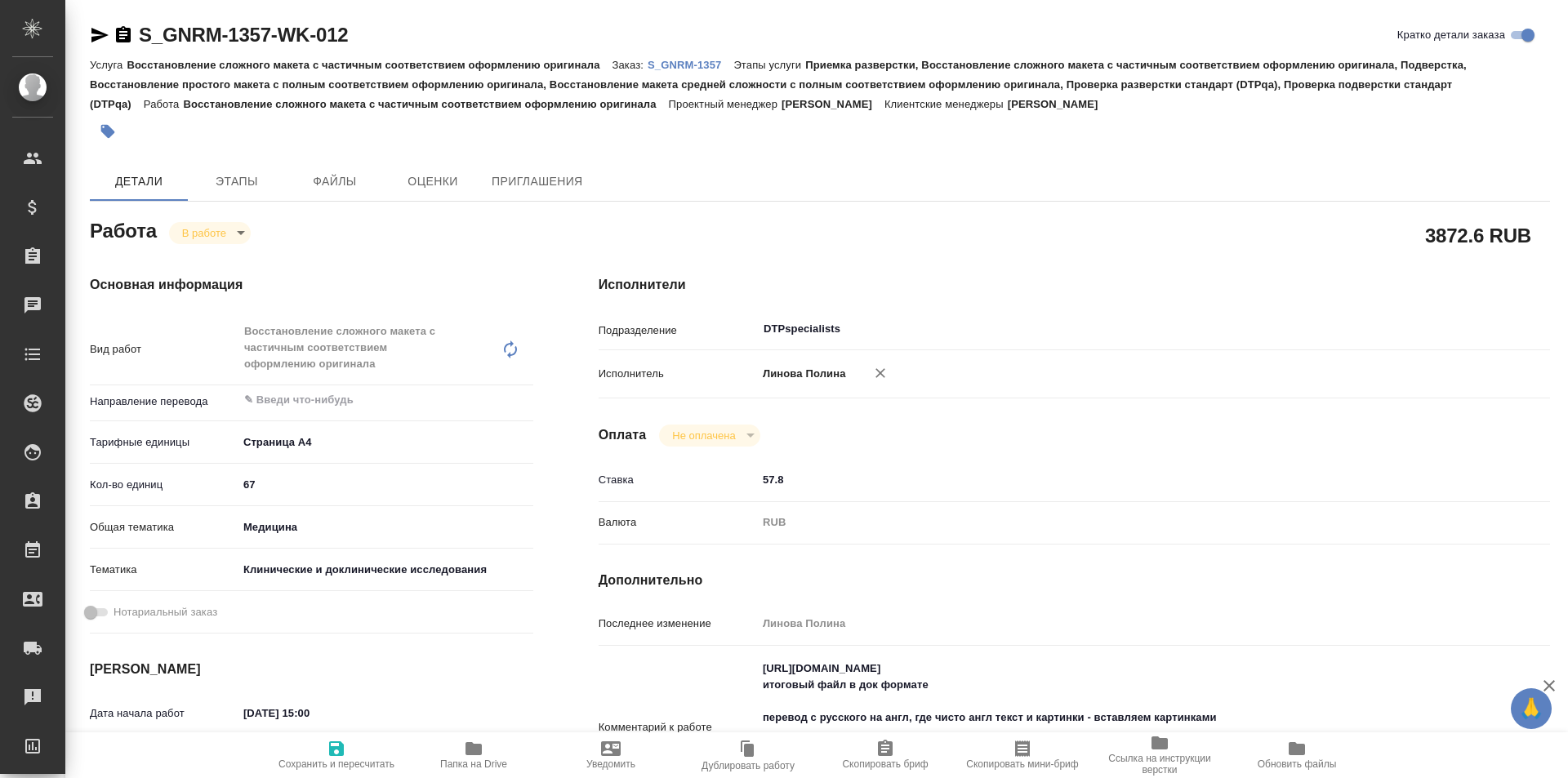
scroll to position [82, 0]
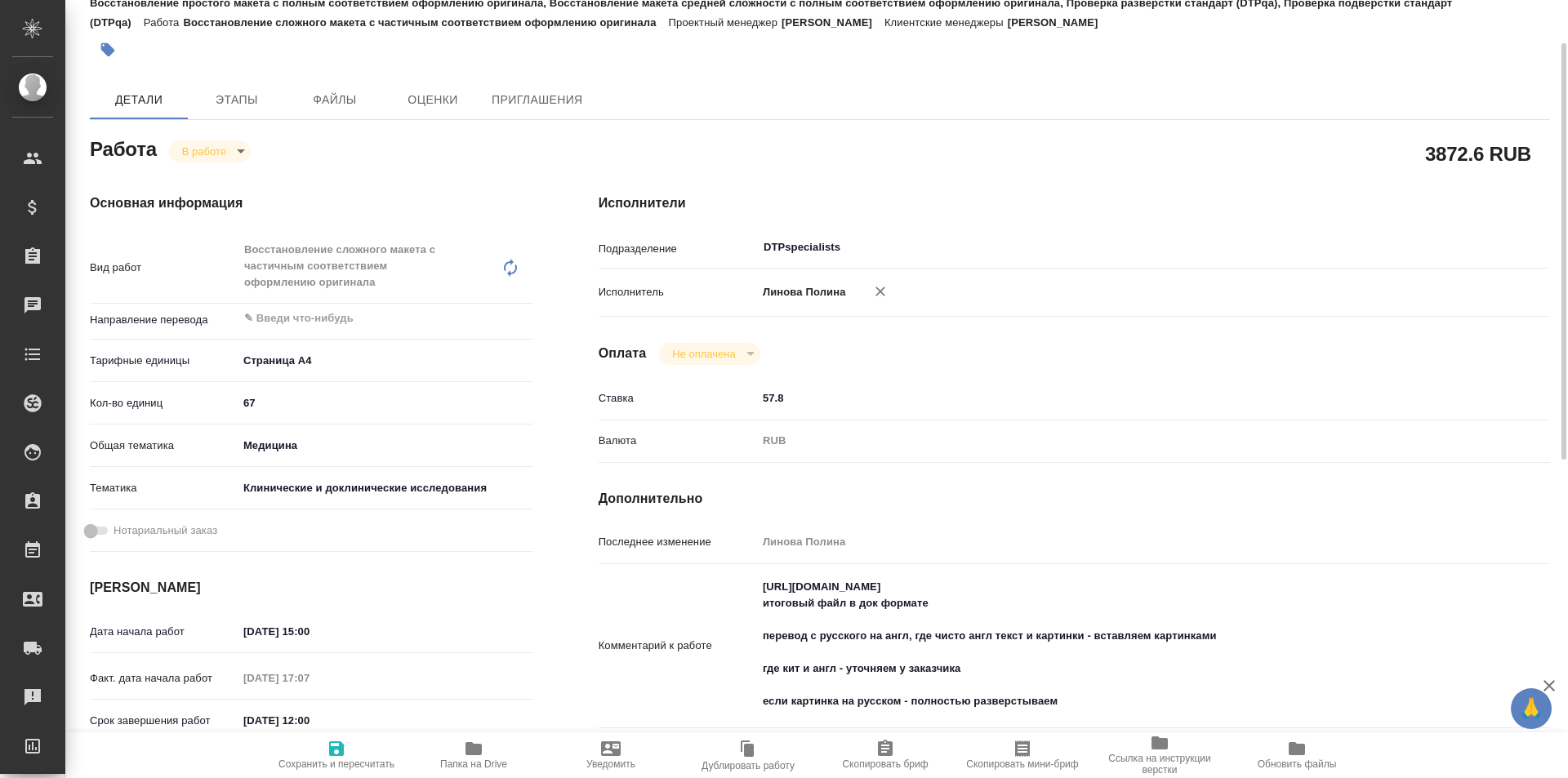
type textarea "x"
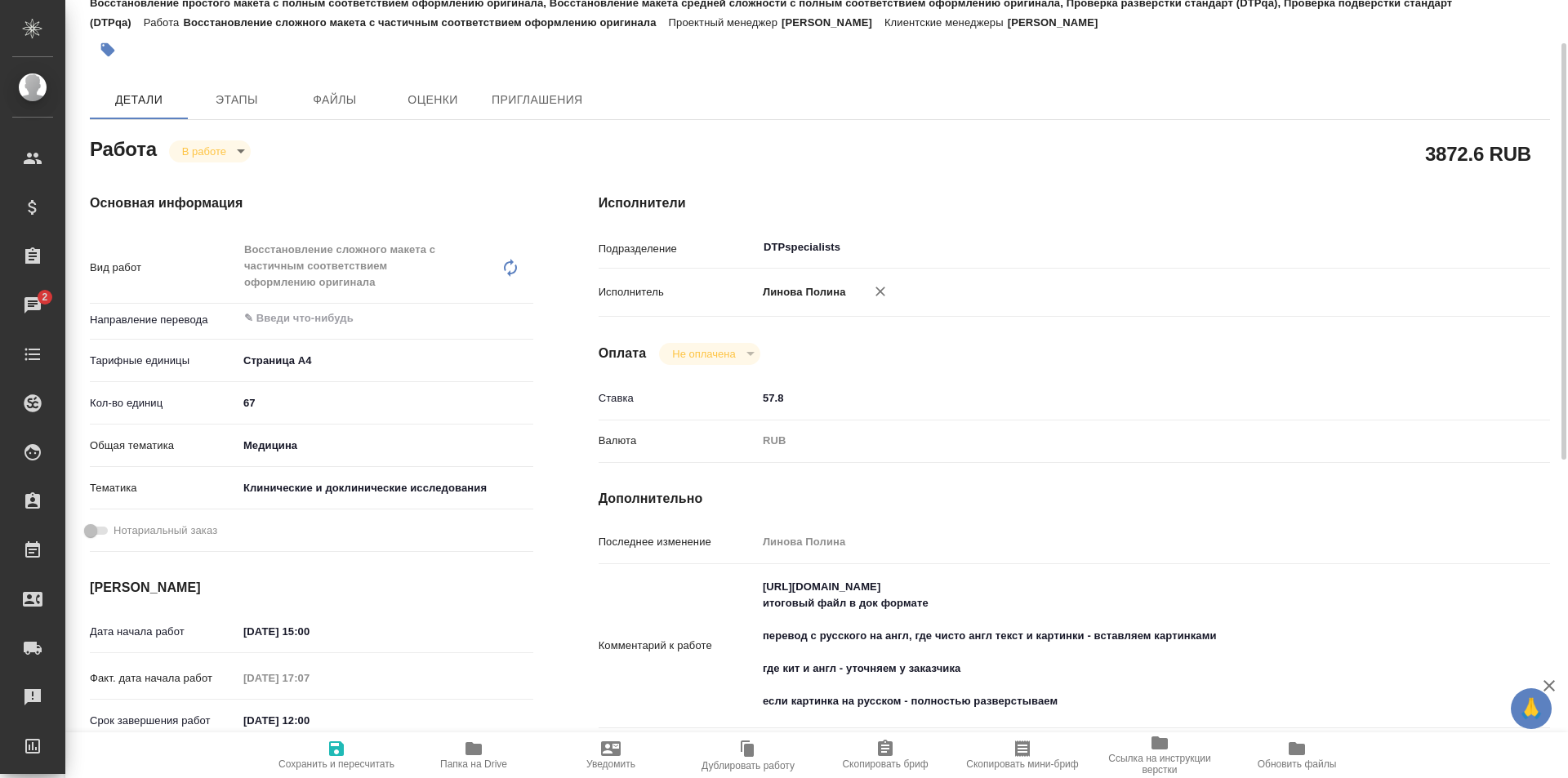
click at [477, 748] on icon "button" at bounding box center [474, 748] width 16 height 13
